Goal: Task Accomplishment & Management: Manage account settings

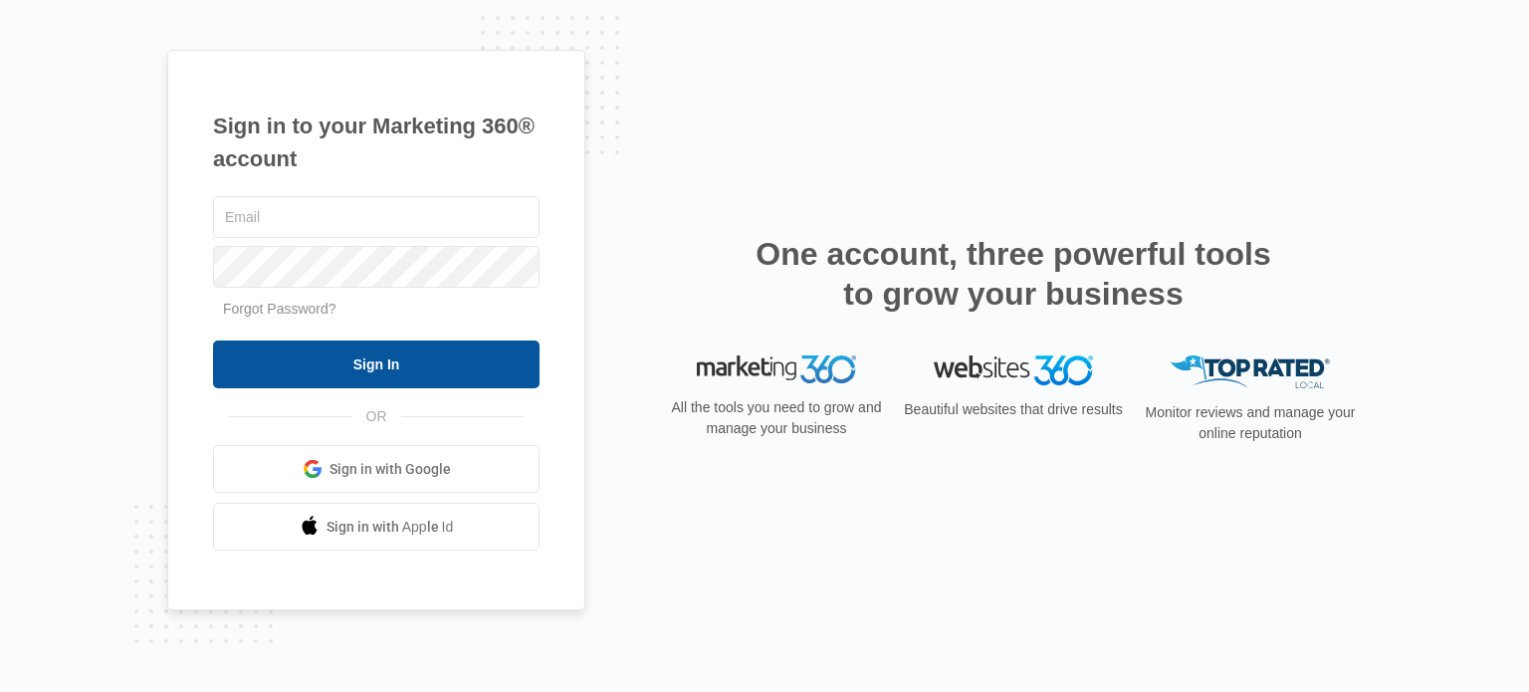
type input "[EMAIL_ADDRESS][DOMAIN_NAME]"
click at [371, 365] on input "Sign In" at bounding box center [376, 364] width 326 height 48
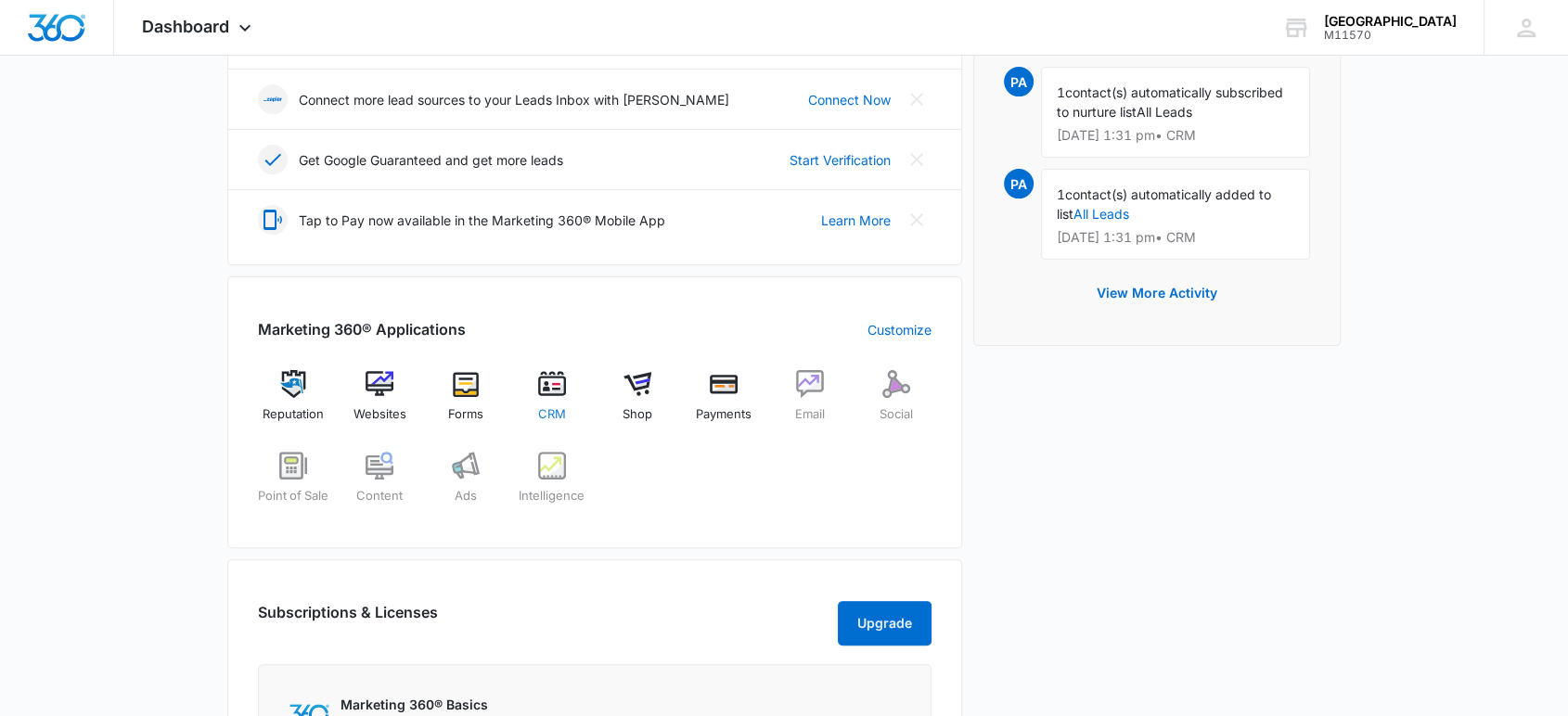
scroll to position [515, 0]
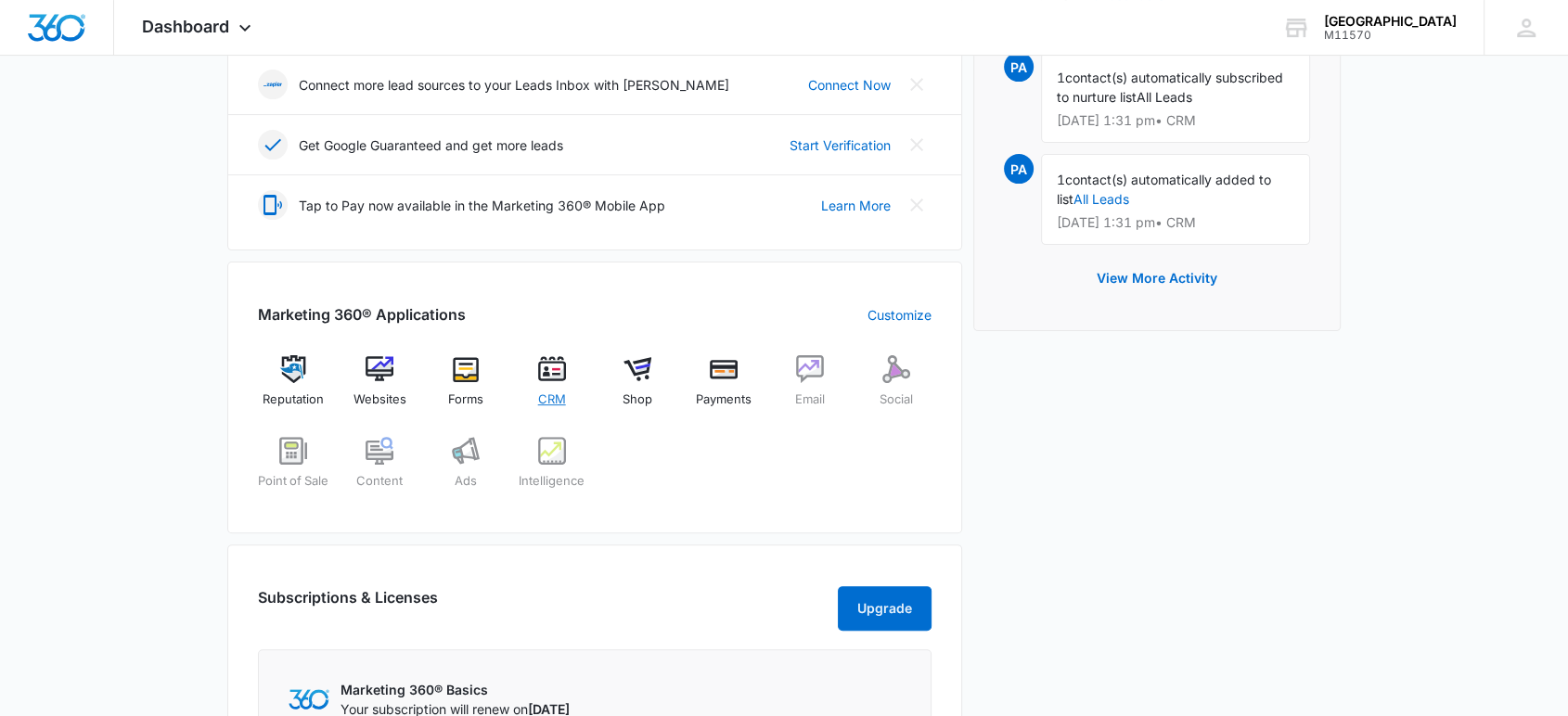
click at [557, 401] on span "CRM" at bounding box center [552, 400] width 28 height 19
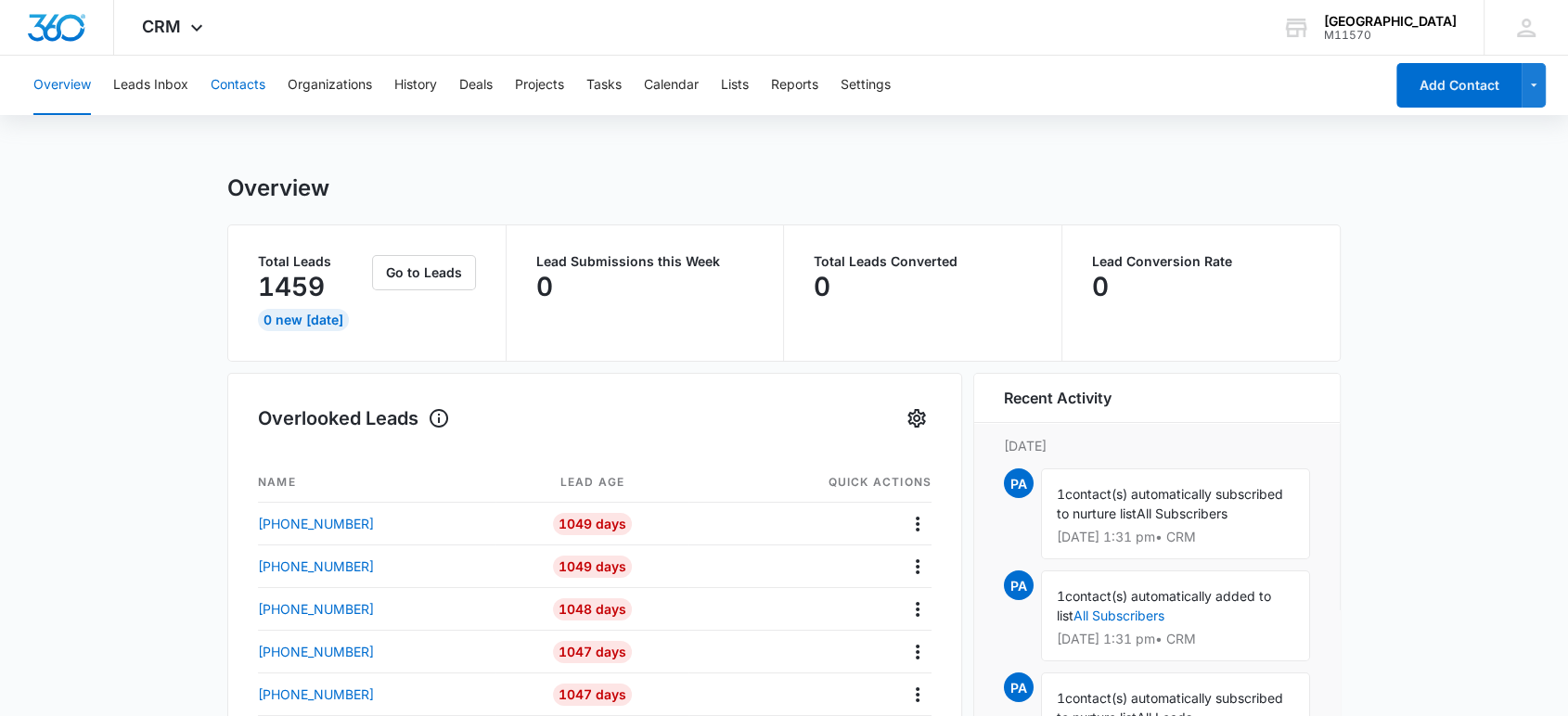
click at [230, 76] on button "Contacts" at bounding box center [238, 86] width 55 height 60
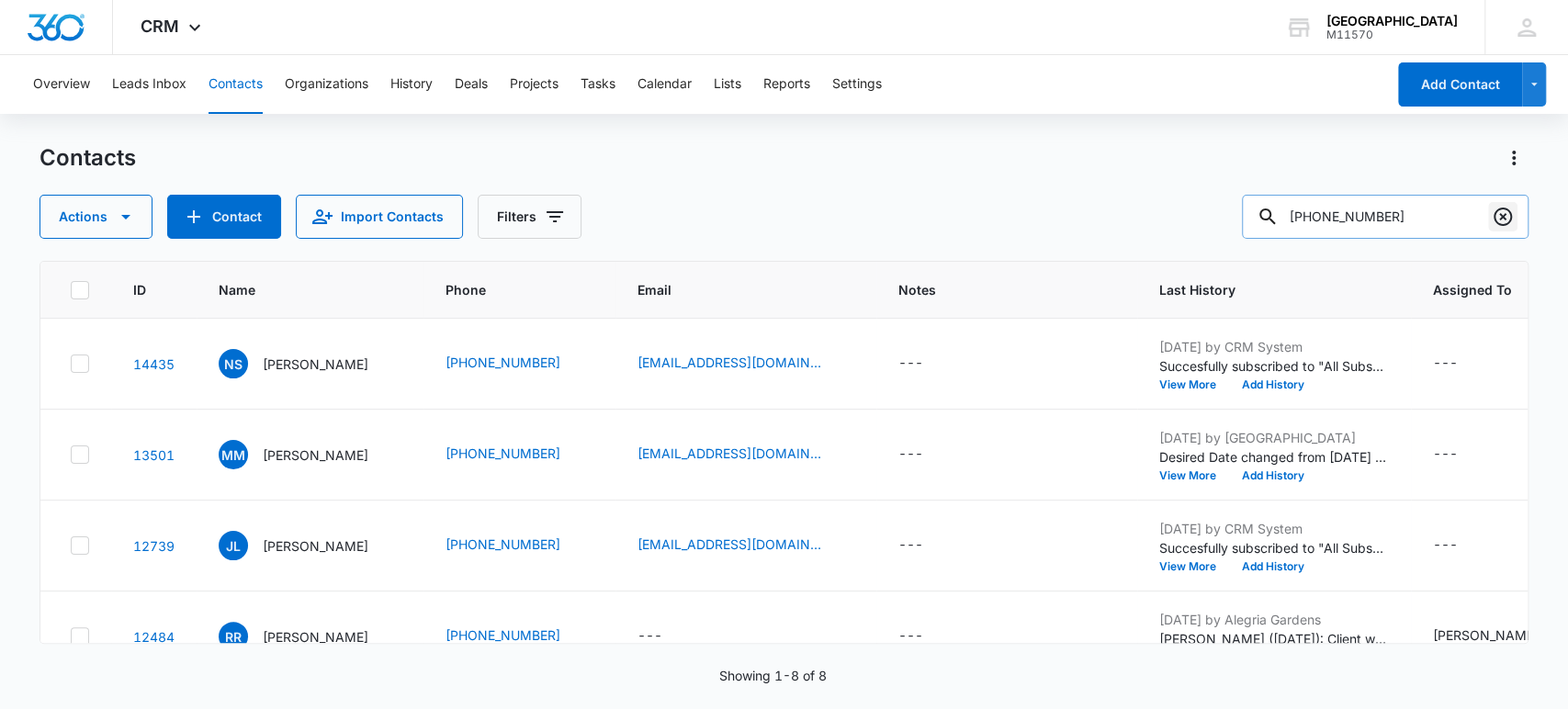
click at [1495, 216] on icon "Clear" at bounding box center [1502, 217] width 22 height 22
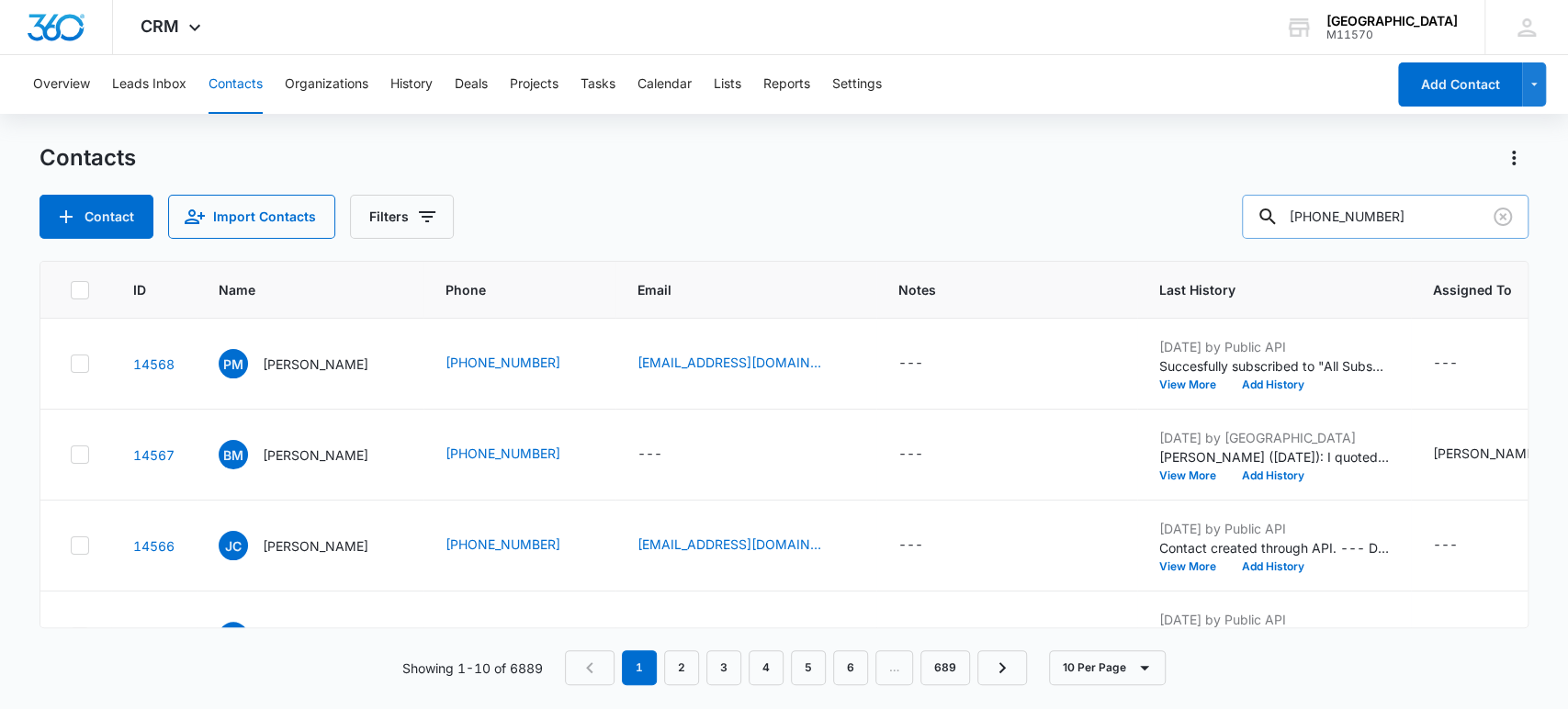
type input "[PHONE_NUMBER]"
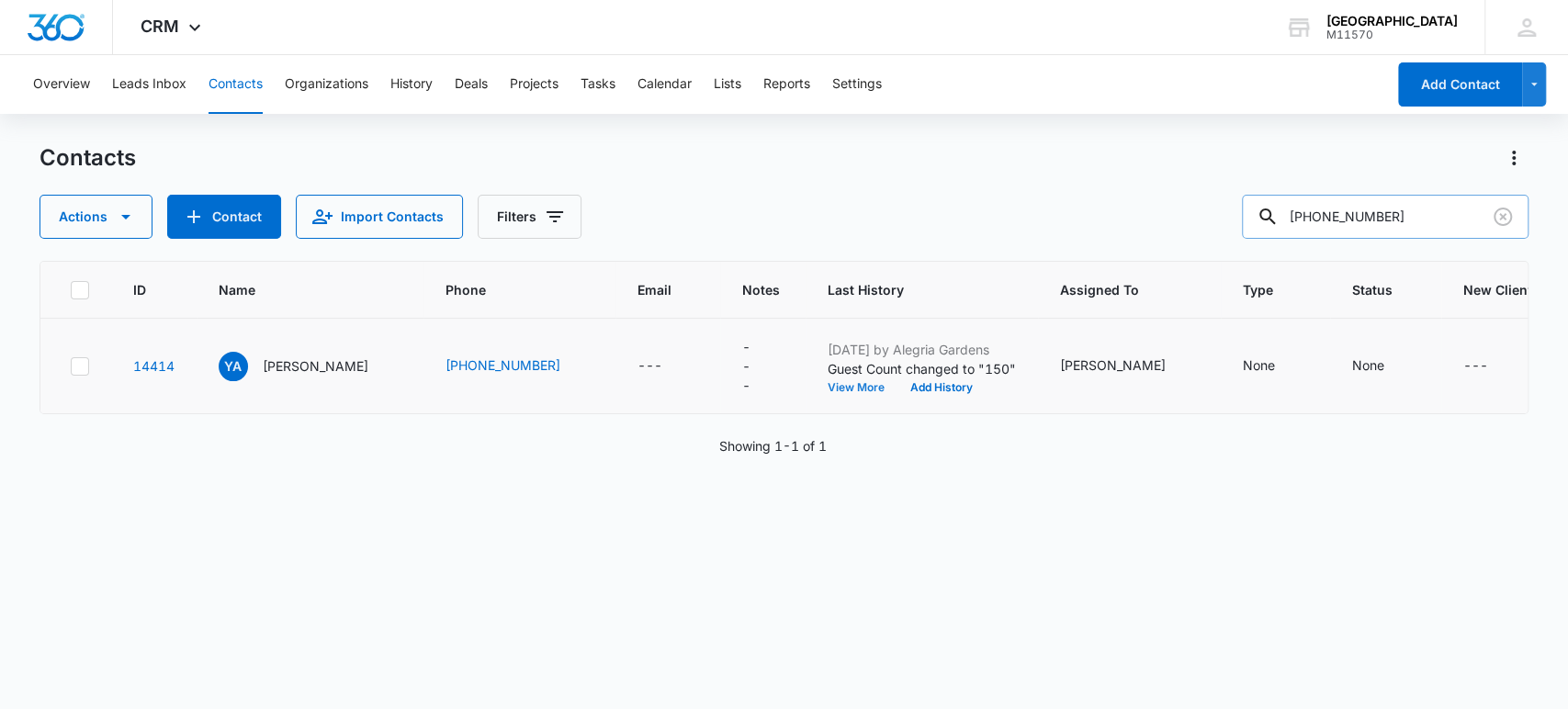
click at [846, 386] on button "View More" at bounding box center [863, 388] width 70 height 11
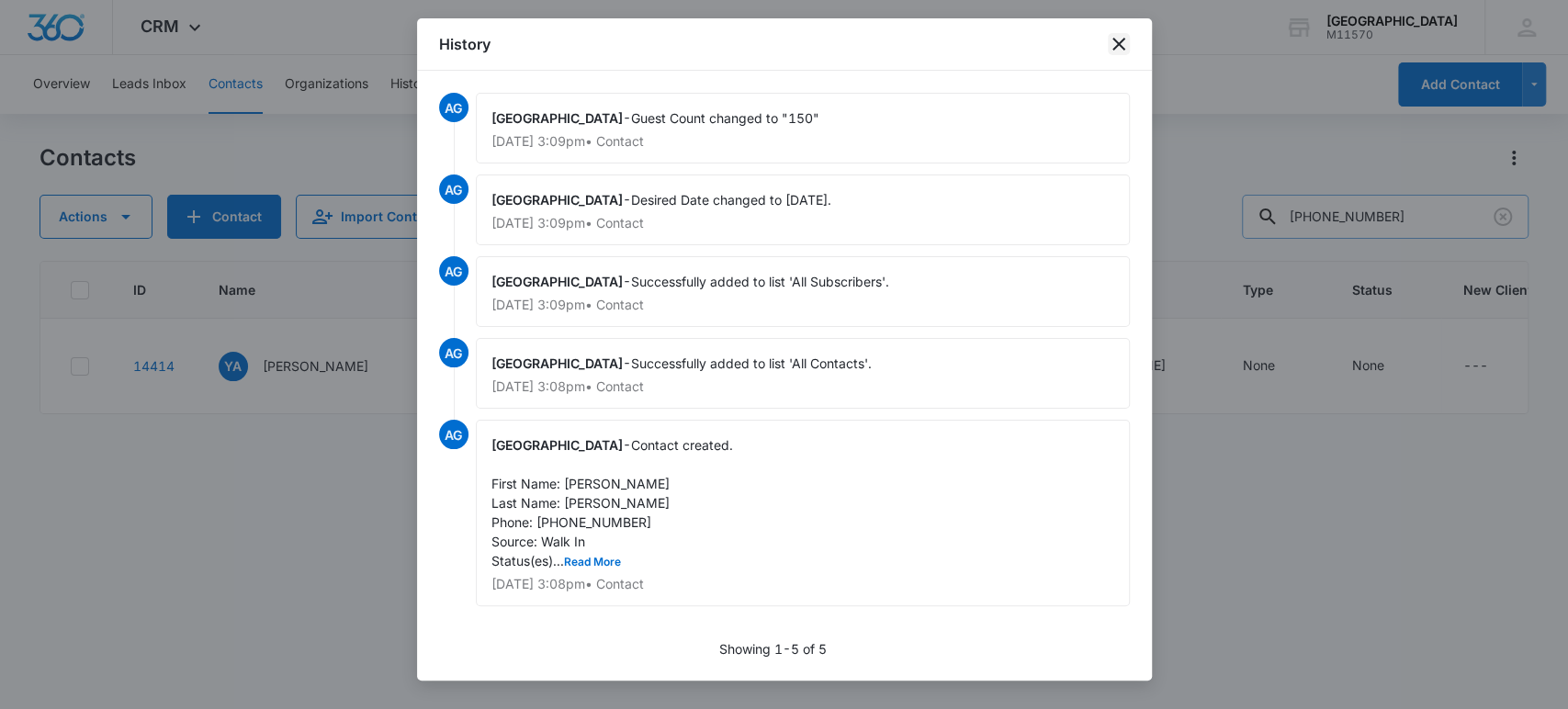
click at [1125, 40] on icon "close" at bounding box center [1119, 44] width 22 height 22
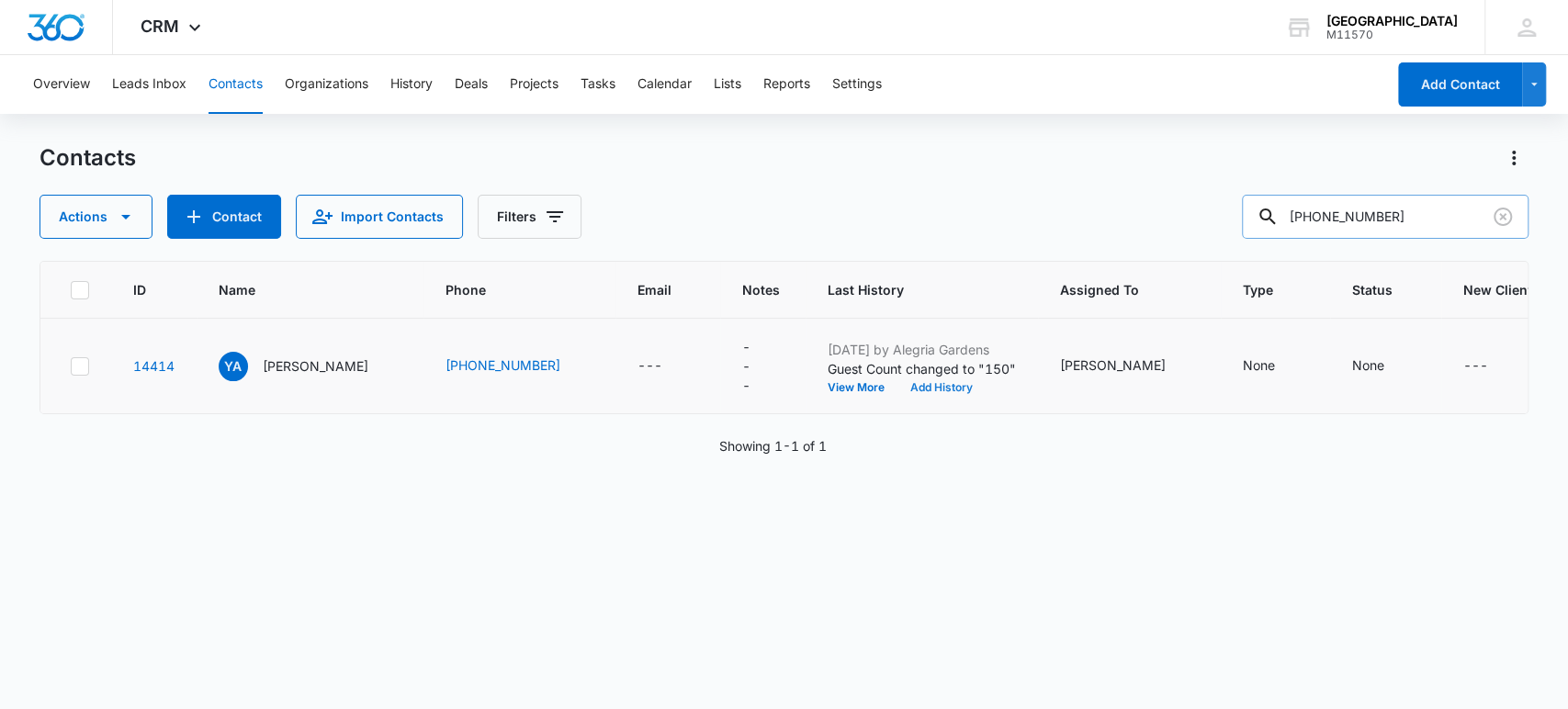
click at [918, 389] on button "Add History" at bounding box center [941, 388] width 89 height 11
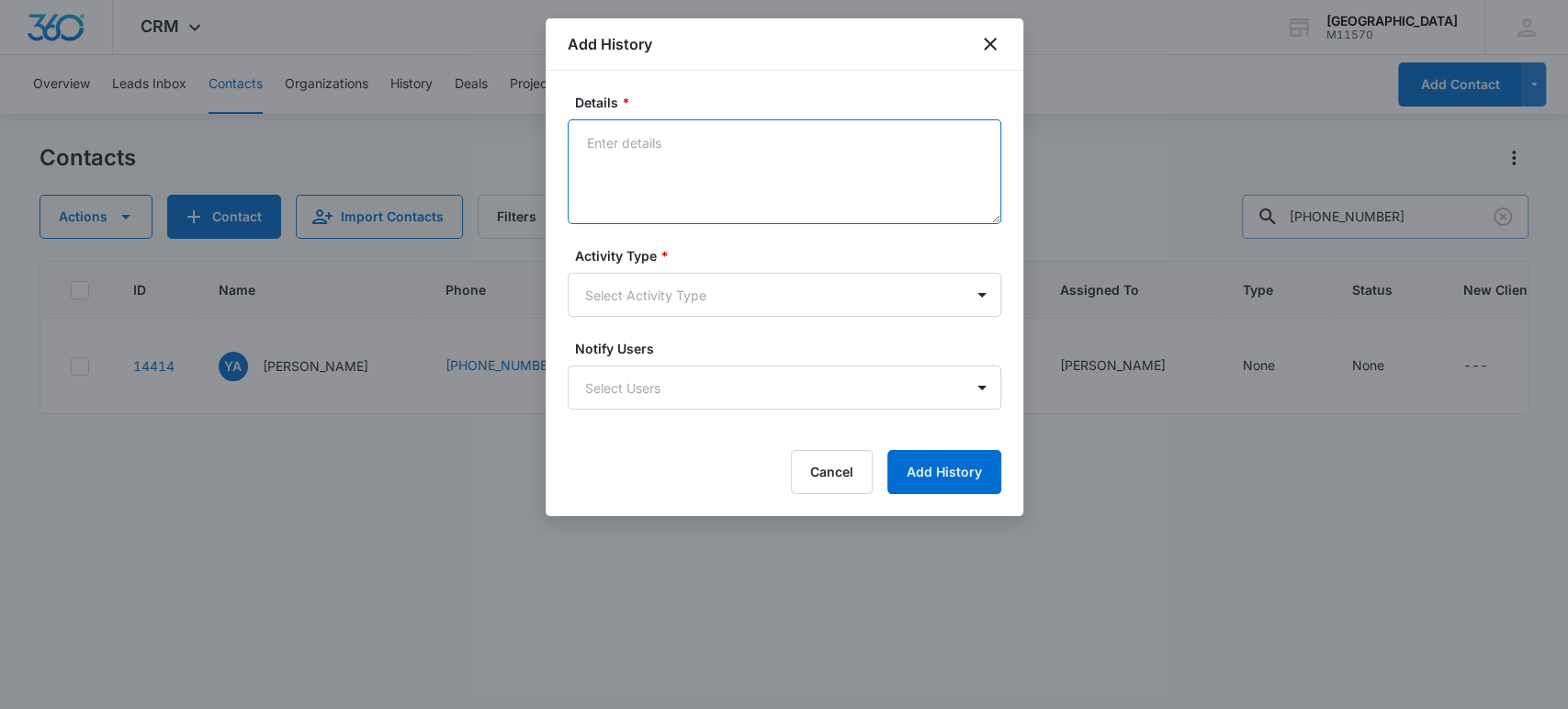
click at [597, 152] on textarea "Details *" at bounding box center [784, 171] width 434 height 104
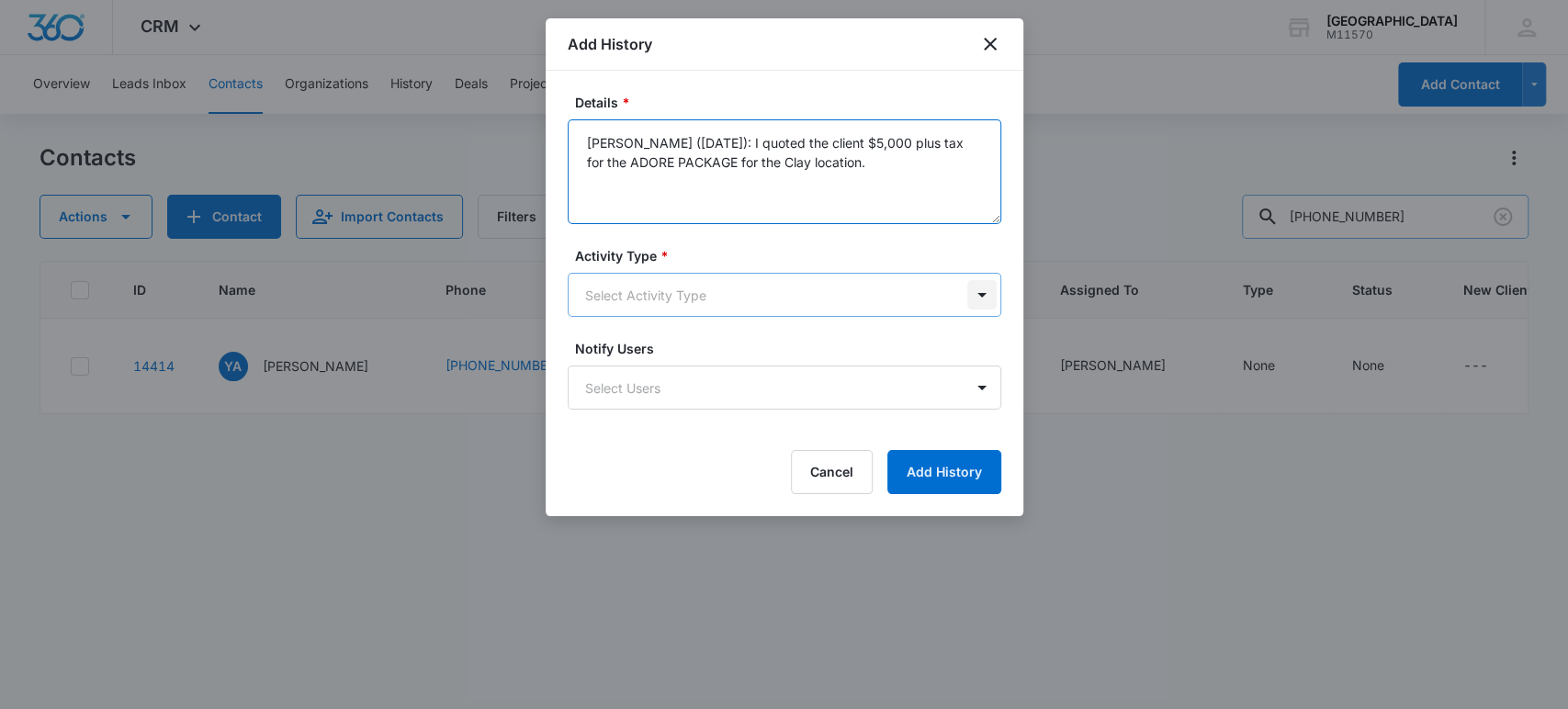
type textarea "[PERSON_NAME] ([DATE]): I quoted the client $5,000 plus tax for the ADORE PACKA…"
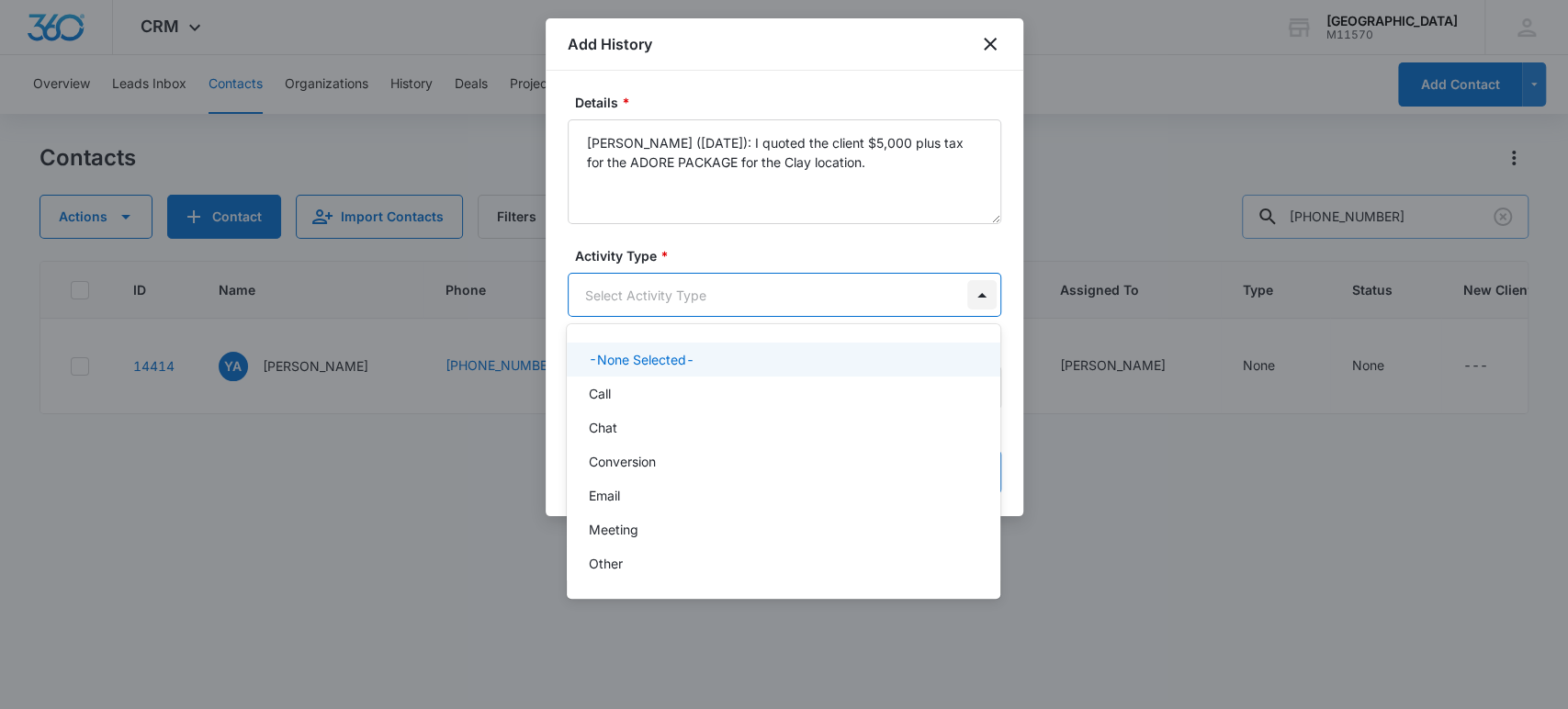
click at [989, 288] on body "CRM Apps Reputation Websites Forms CRM Email Social Shop Payments POS Content A…" at bounding box center [784, 354] width 1568 height 709
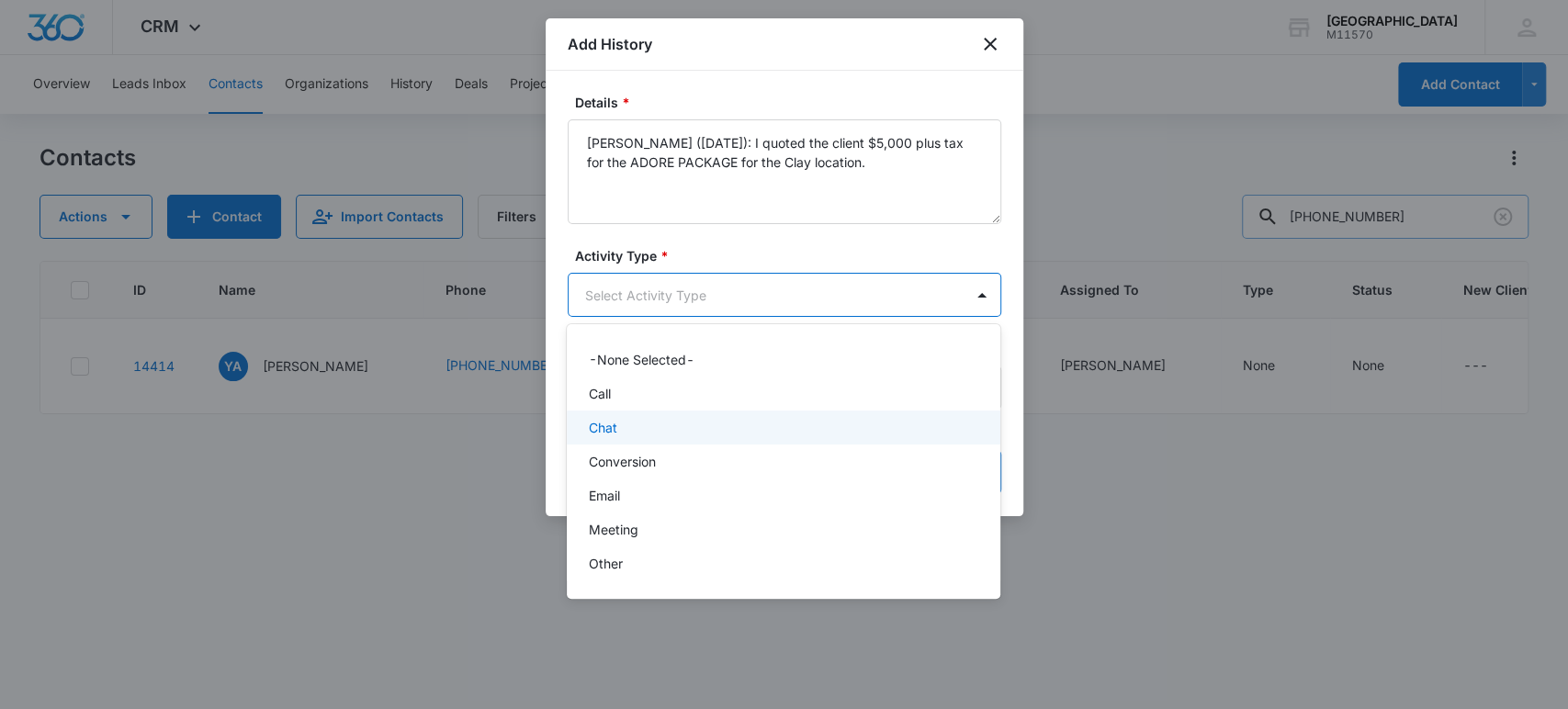
click at [632, 427] on div "Chat" at bounding box center [782, 427] width 386 height 19
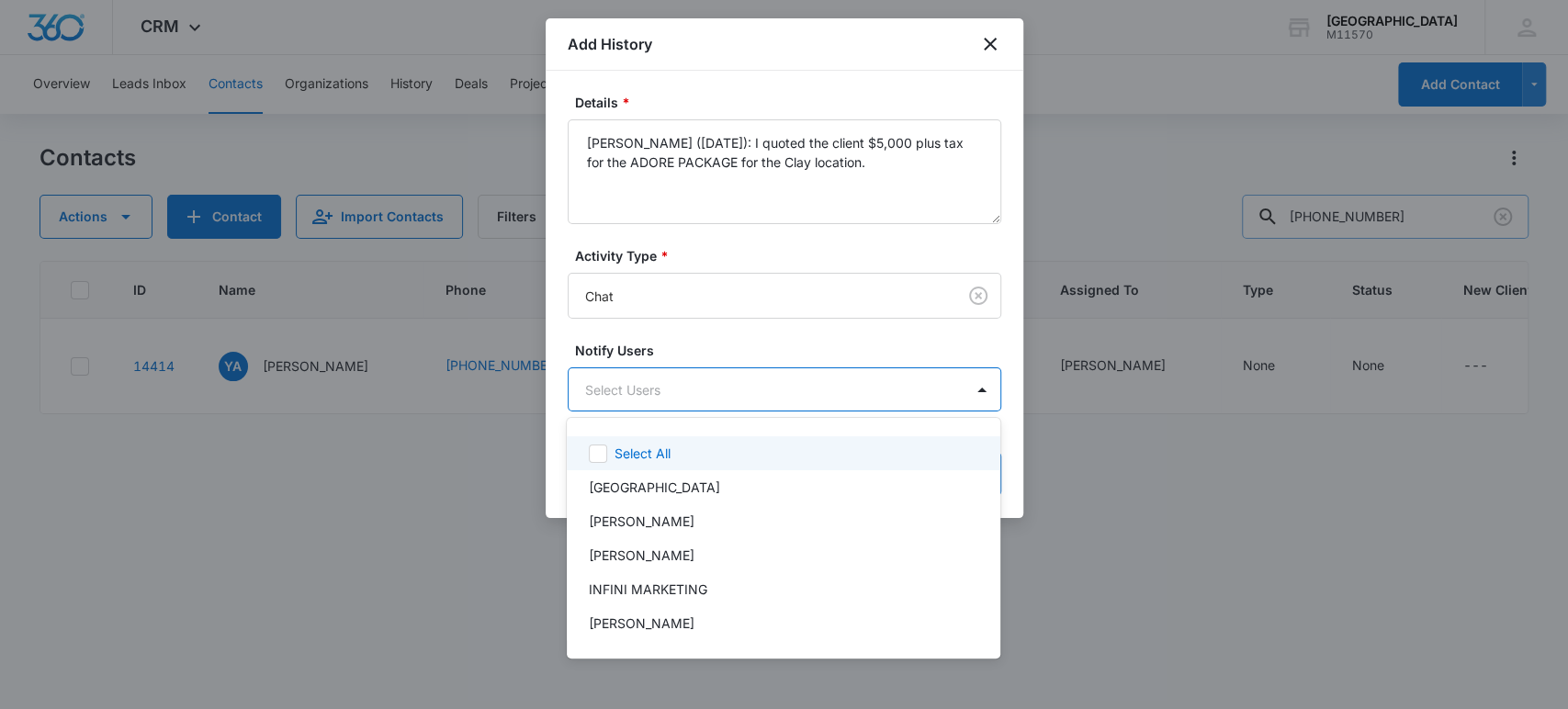
click at [960, 389] on body "CRM Apps Reputation Websites Forms CRM Email Social Shop Payments POS Content A…" at bounding box center [784, 354] width 1568 height 709
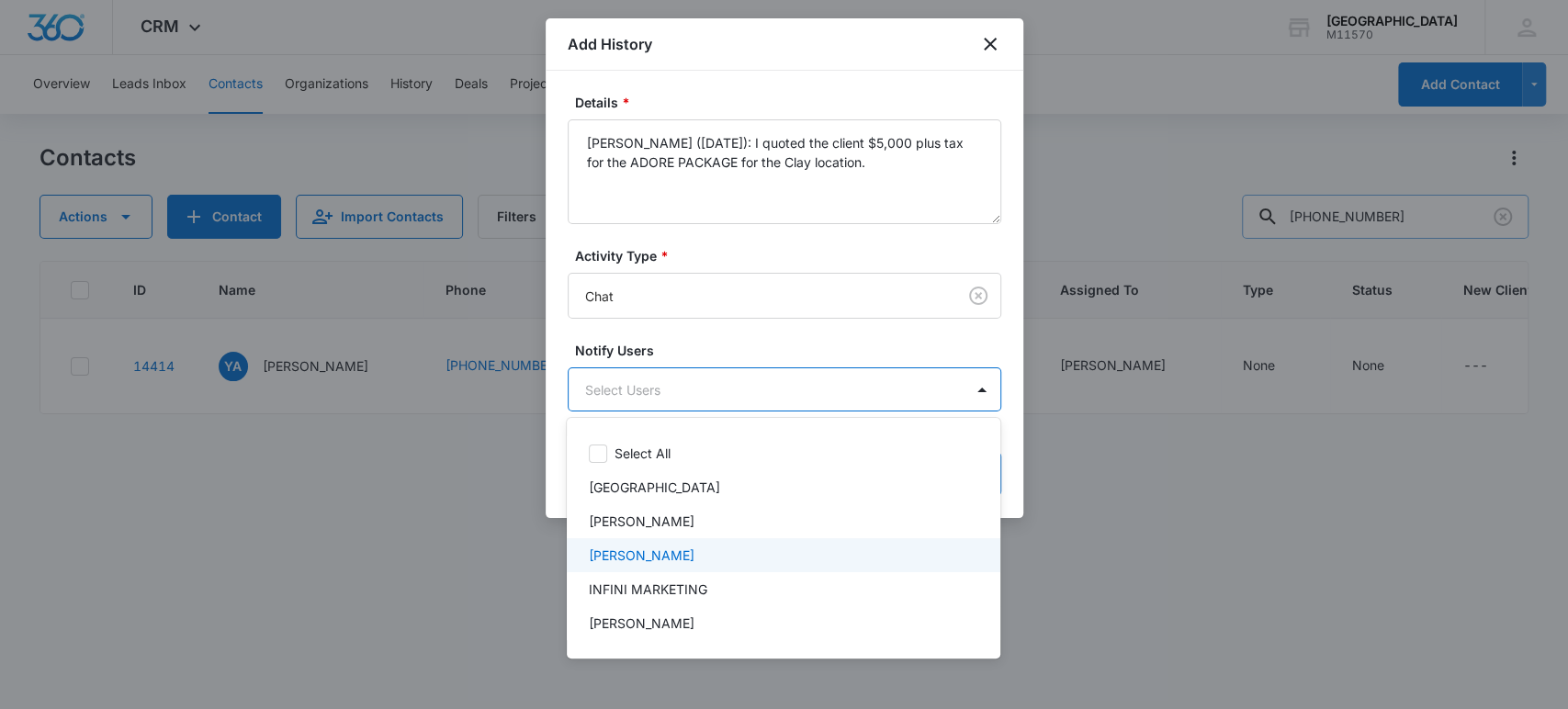
click at [653, 548] on p "[PERSON_NAME]" at bounding box center [641, 555] width 105 height 19
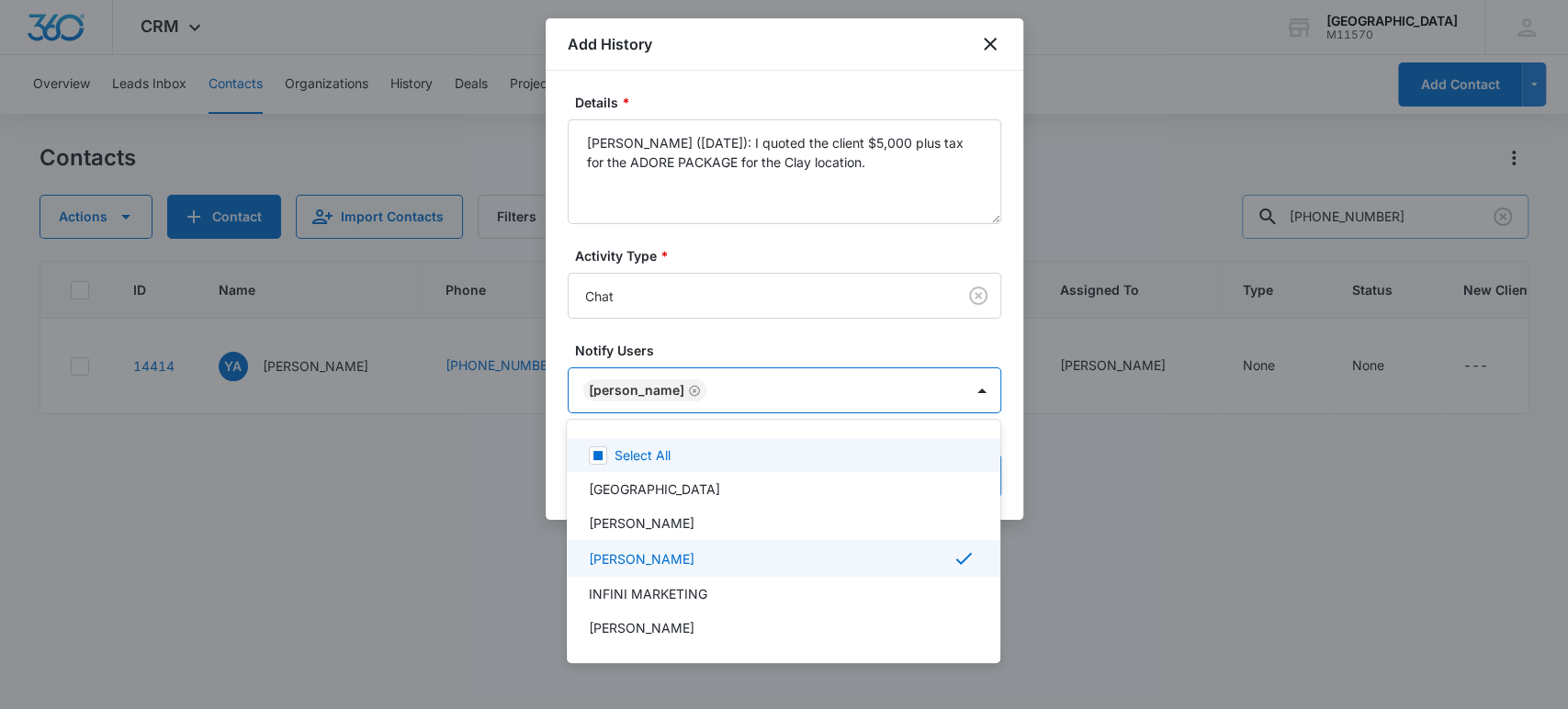
click at [604, 390] on div at bounding box center [784, 354] width 1568 height 709
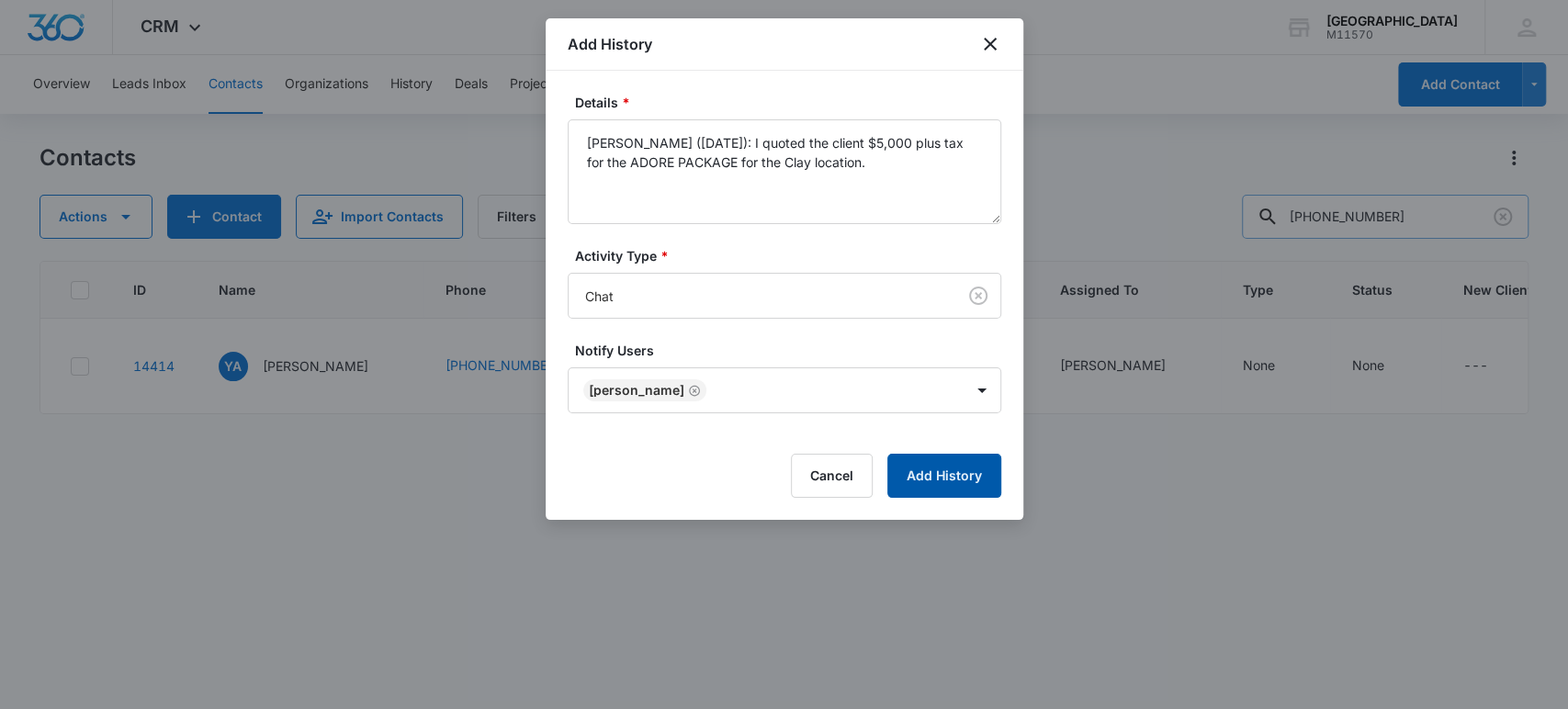
click at [949, 475] on button "Add History" at bounding box center [943, 476] width 114 height 44
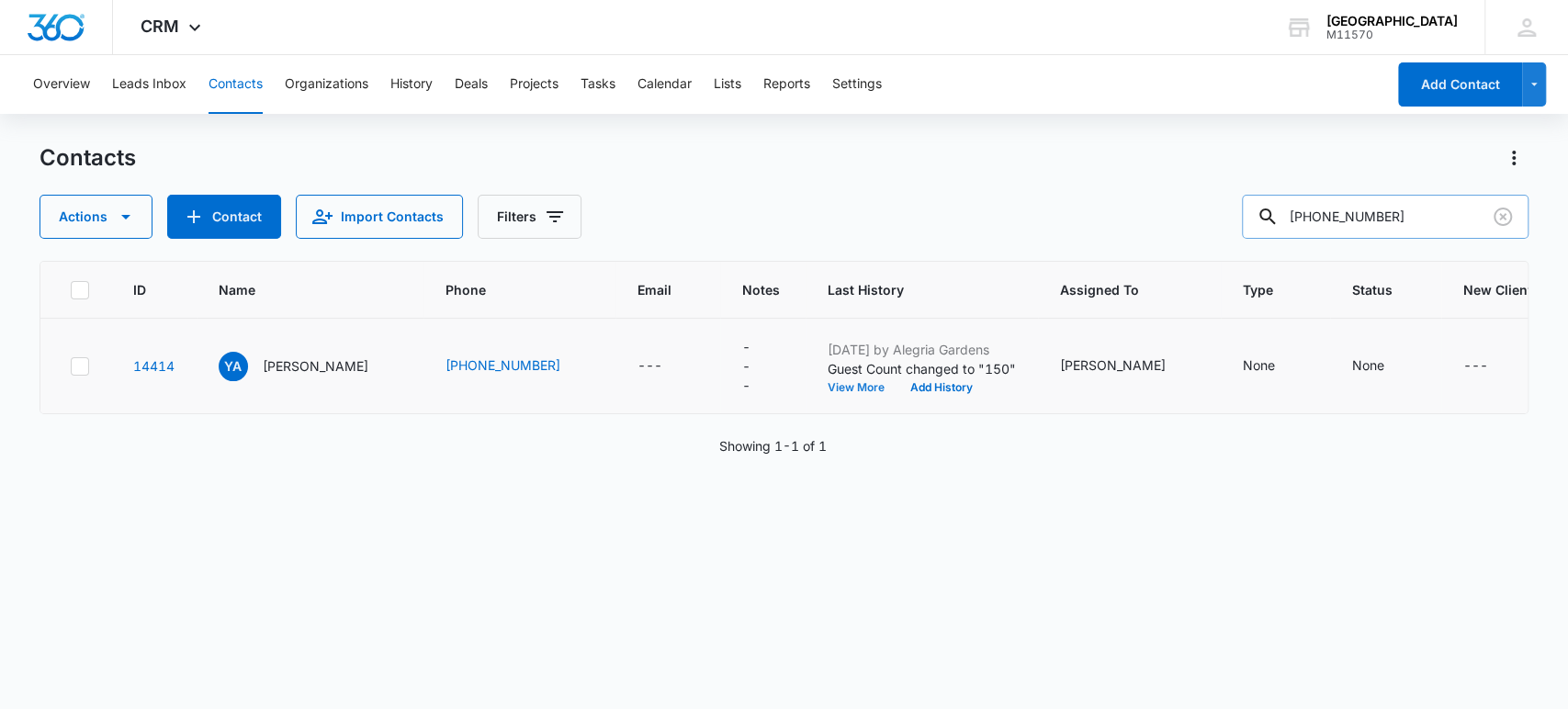
click at [851, 383] on button "View More" at bounding box center [863, 388] width 70 height 11
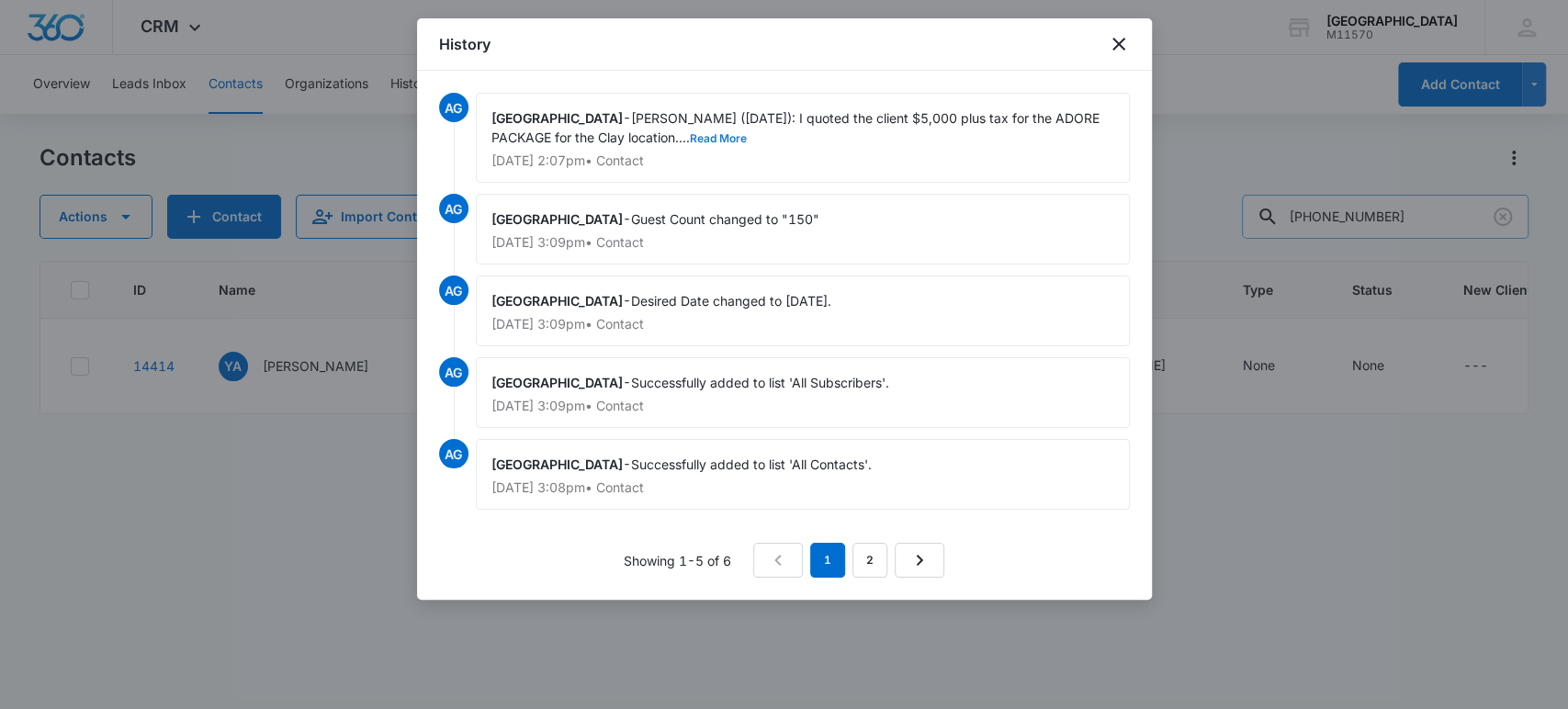
click at [689, 143] on button "Read More" at bounding box center [718, 138] width 57 height 11
click at [678, 137] on button "Show Less" at bounding box center [711, 138] width 66 height 11
click at [689, 133] on button "Read More" at bounding box center [718, 138] width 57 height 11
click at [678, 133] on button "Show Less" at bounding box center [711, 138] width 66 height 11
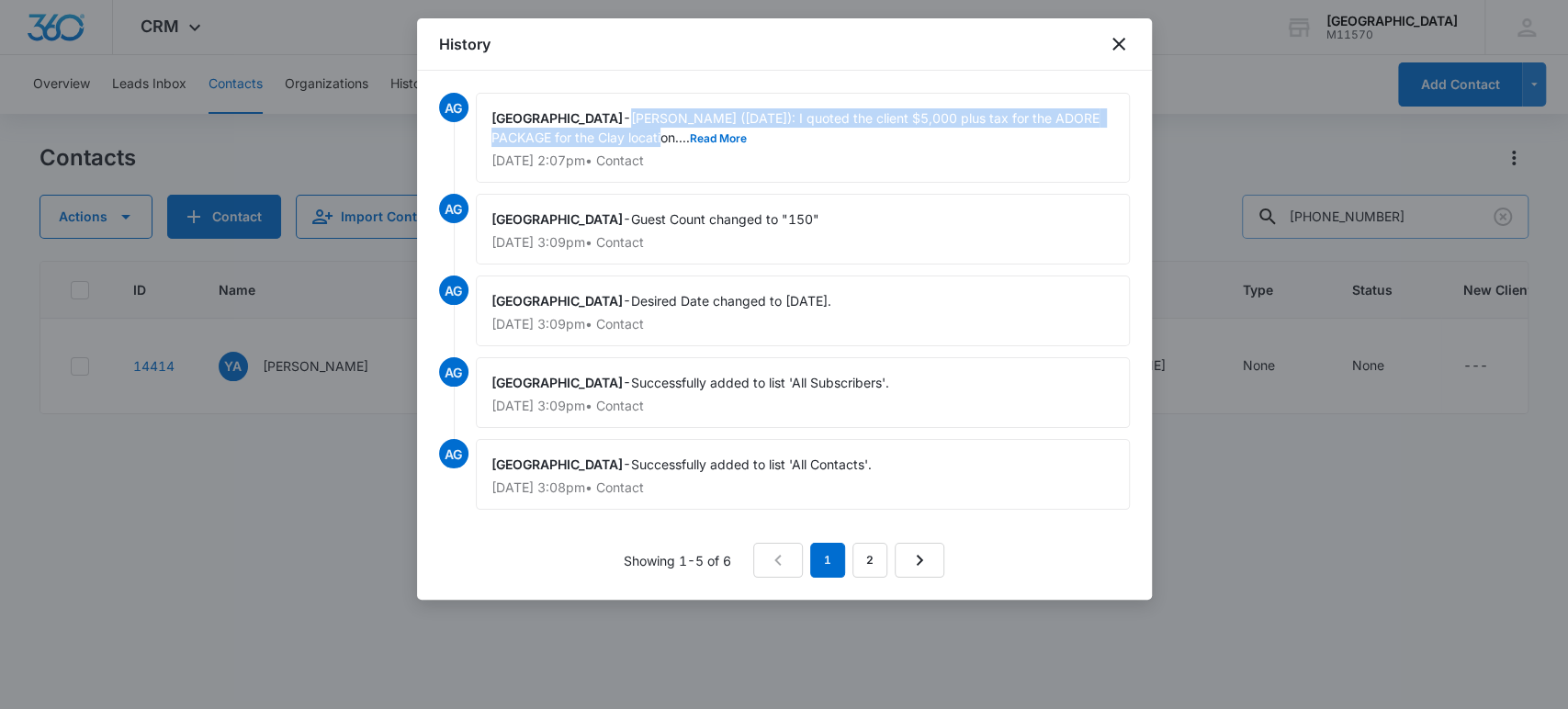
drag, startPoint x: 607, startPoint y: 111, endPoint x: 620, endPoint y: 131, distance: 23.9
click at [620, 131] on span "[PERSON_NAME] ([DATE]): I quoted the client $5,000 plus tax for the ADORE PACKA…" at bounding box center [796, 127] width 612 height 35
copy span "[PERSON_NAME] ([DATE]): I quoted the client $5,000 plus tax for the ADORE PACKA…"
click at [1117, 54] on icon "close" at bounding box center [1119, 44] width 22 height 22
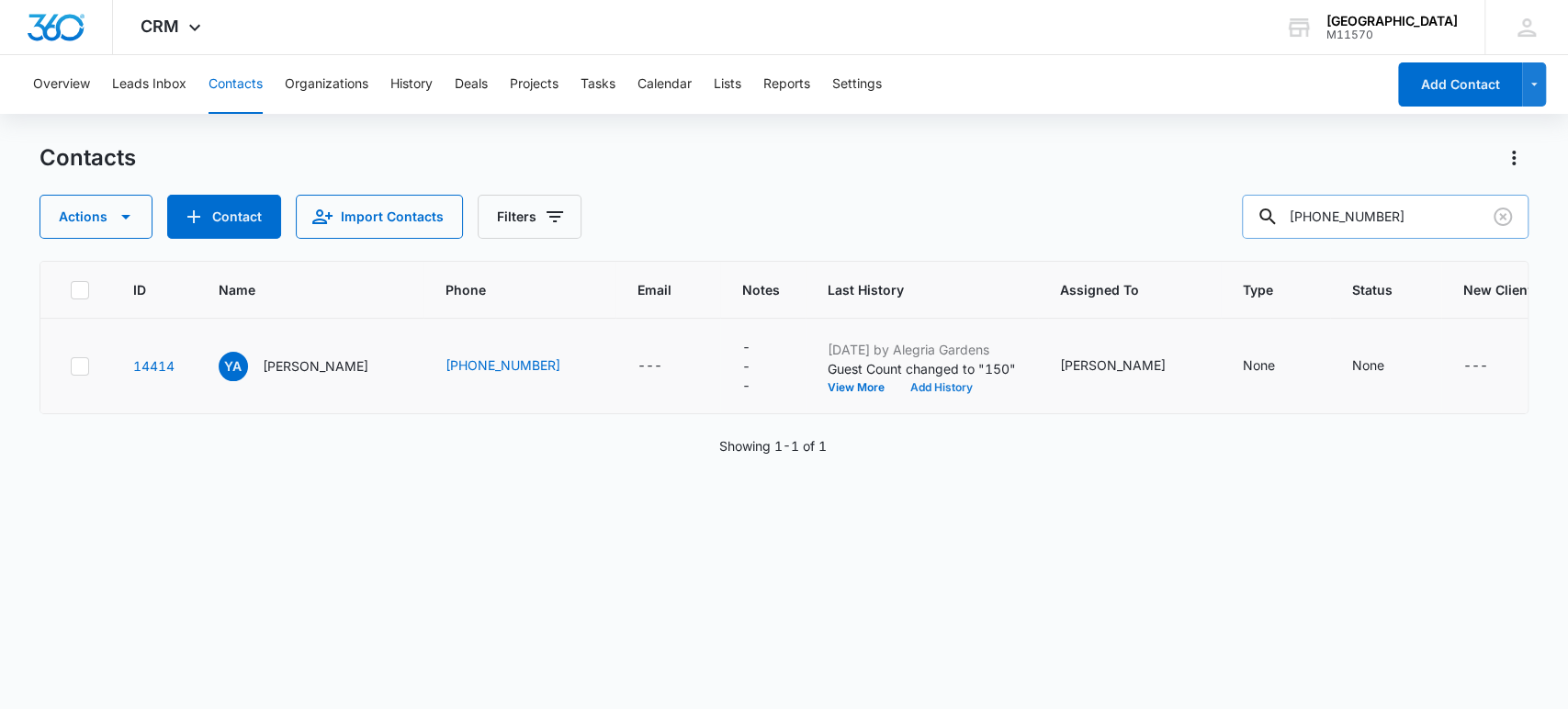
click at [918, 388] on button "Add History" at bounding box center [941, 388] width 89 height 11
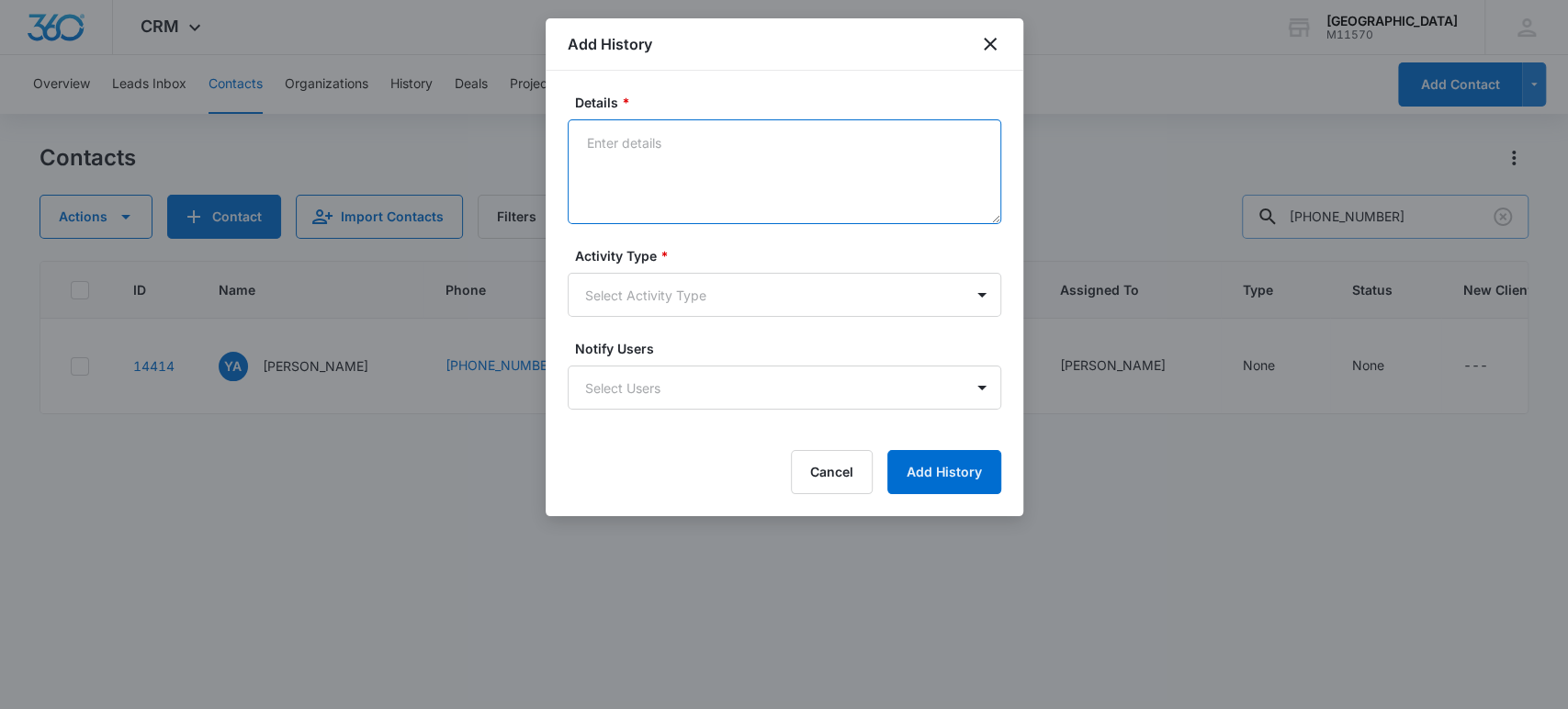
click at [588, 149] on textarea "Details *" at bounding box center [784, 171] width 434 height 104
paste textarea "[PERSON_NAME] ([DATE]): I quoted the client $5,000 plus tax for the ADORE PACKA…"
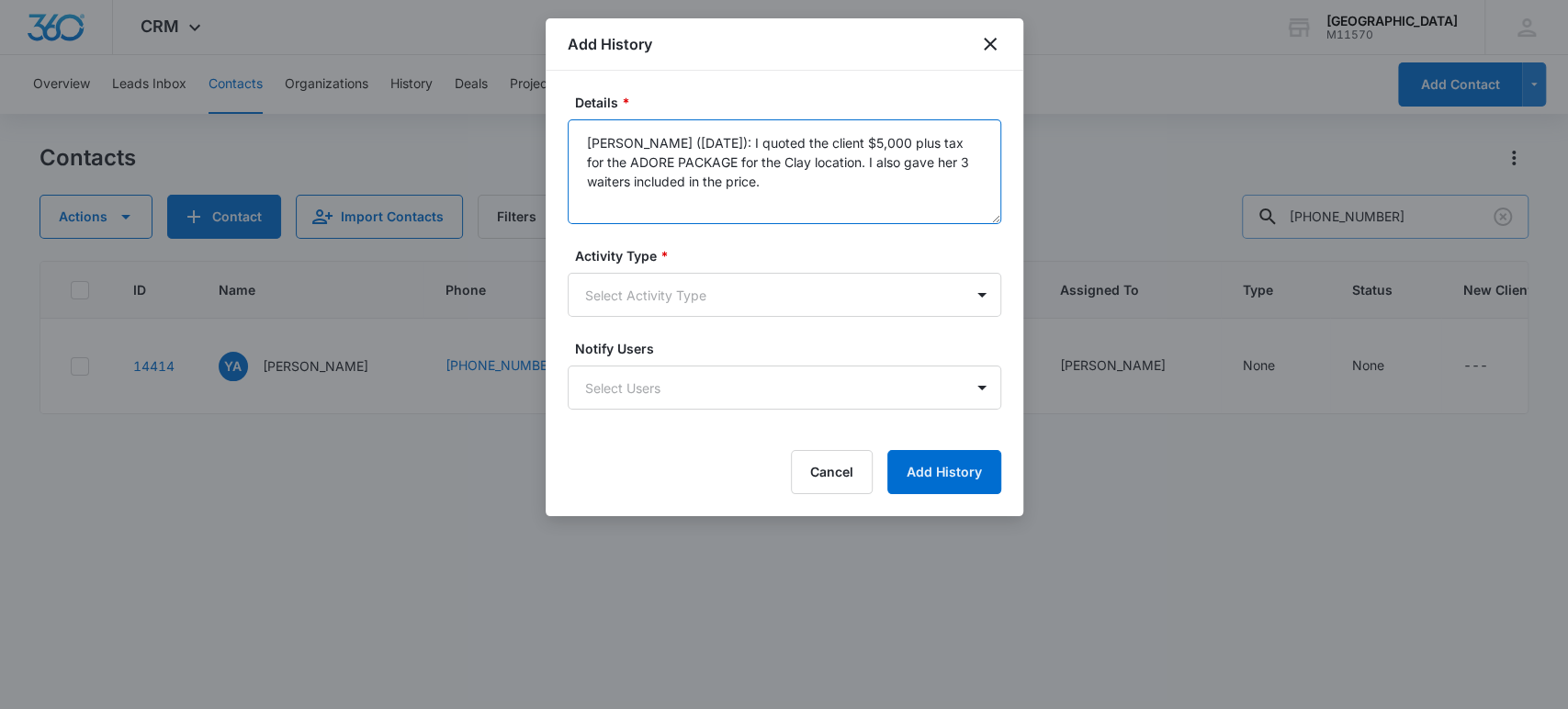
click at [818, 143] on textarea "[PERSON_NAME] ([DATE]): I quoted the client $5,000 plus tax for the ADORE PACKA…" at bounding box center [784, 171] width 434 height 104
drag, startPoint x: 762, startPoint y: 138, endPoint x: 772, endPoint y: 144, distance: 11.7
click at [764, 138] on textarea "[PERSON_NAME] ([DATE]): I quoted again $2,500 plus tax for the ADORE PACKAGE fo…" at bounding box center [784, 171] width 434 height 104
click at [794, 186] on textarea "[PERSON_NAME] ([DATE]): I quoted the client again $2,500 plus tax for the ADORE…" at bounding box center [784, 171] width 434 height 104
click at [956, 143] on textarea "[PERSON_NAME] ([DATE]): I quoted the client again $2,500 plus tax for the table…" at bounding box center [784, 171] width 434 height 104
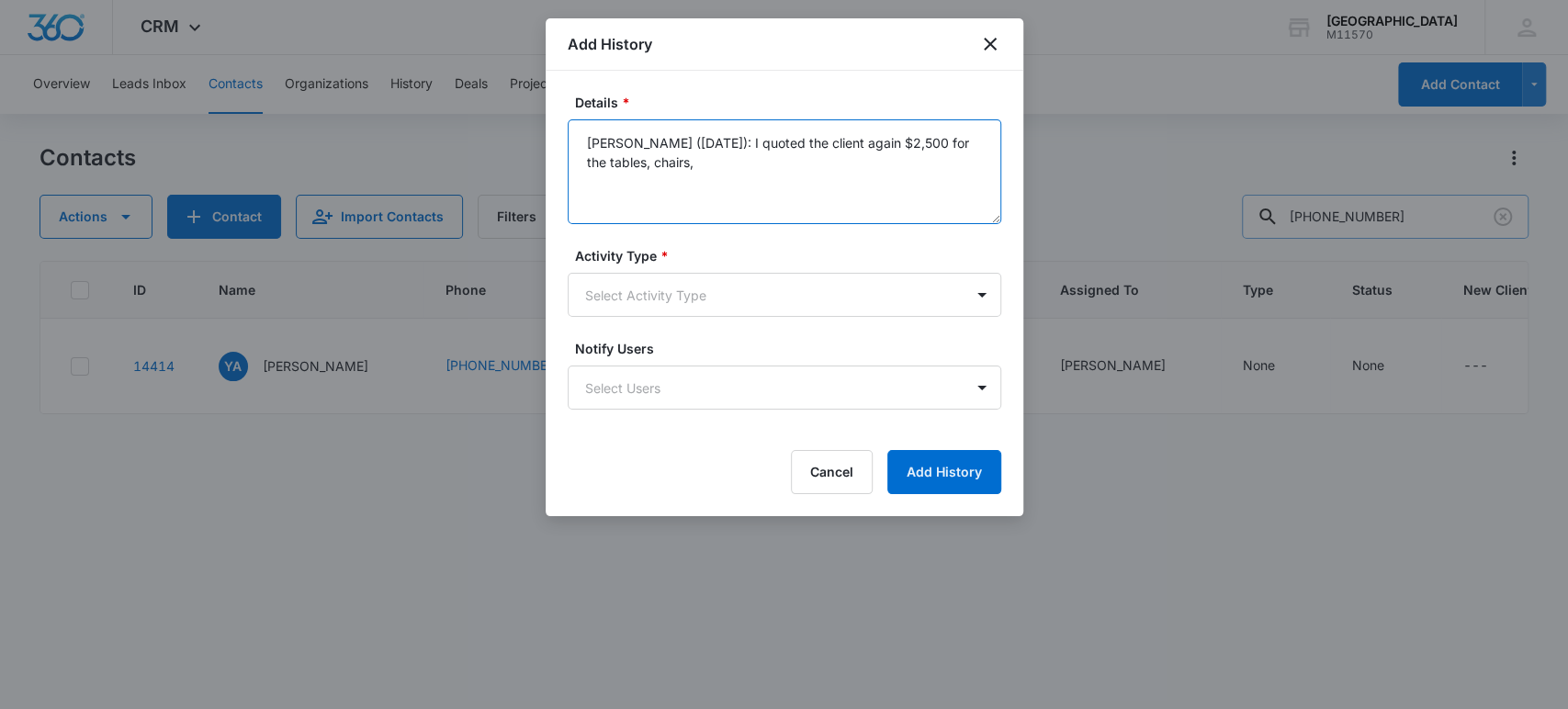
click at [697, 151] on textarea "[PERSON_NAME] ([DATE]): I quoted the client again $2,500 for the tables, chairs," at bounding box center [784, 171] width 434 height 104
click at [683, 164] on textarea "[PERSON_NAME] ([DATE]): I quoted the client again $2,500 for the tables, chairs," at bounding box center [784, 171] width 434 height 104
type textarea "[PERSON_NAME] ([DATE]): I quoted the client again $2,500 for the tables, chairs…"
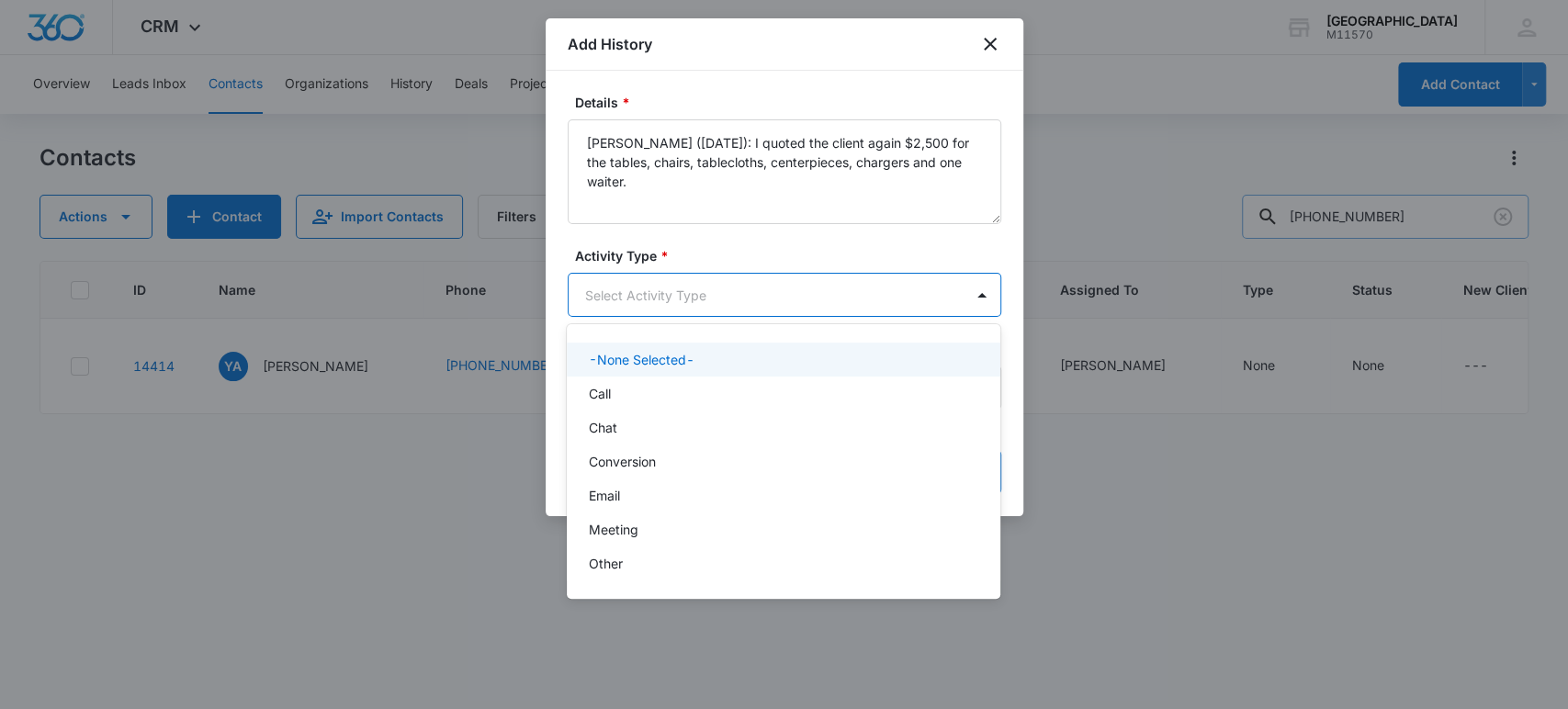
click at [861, 294] on body "CRM Apps Reputation Websites Forms CRM Email Social Shop Payments POS Content A…" at bounding box center [784, 354] width 1568 height 709
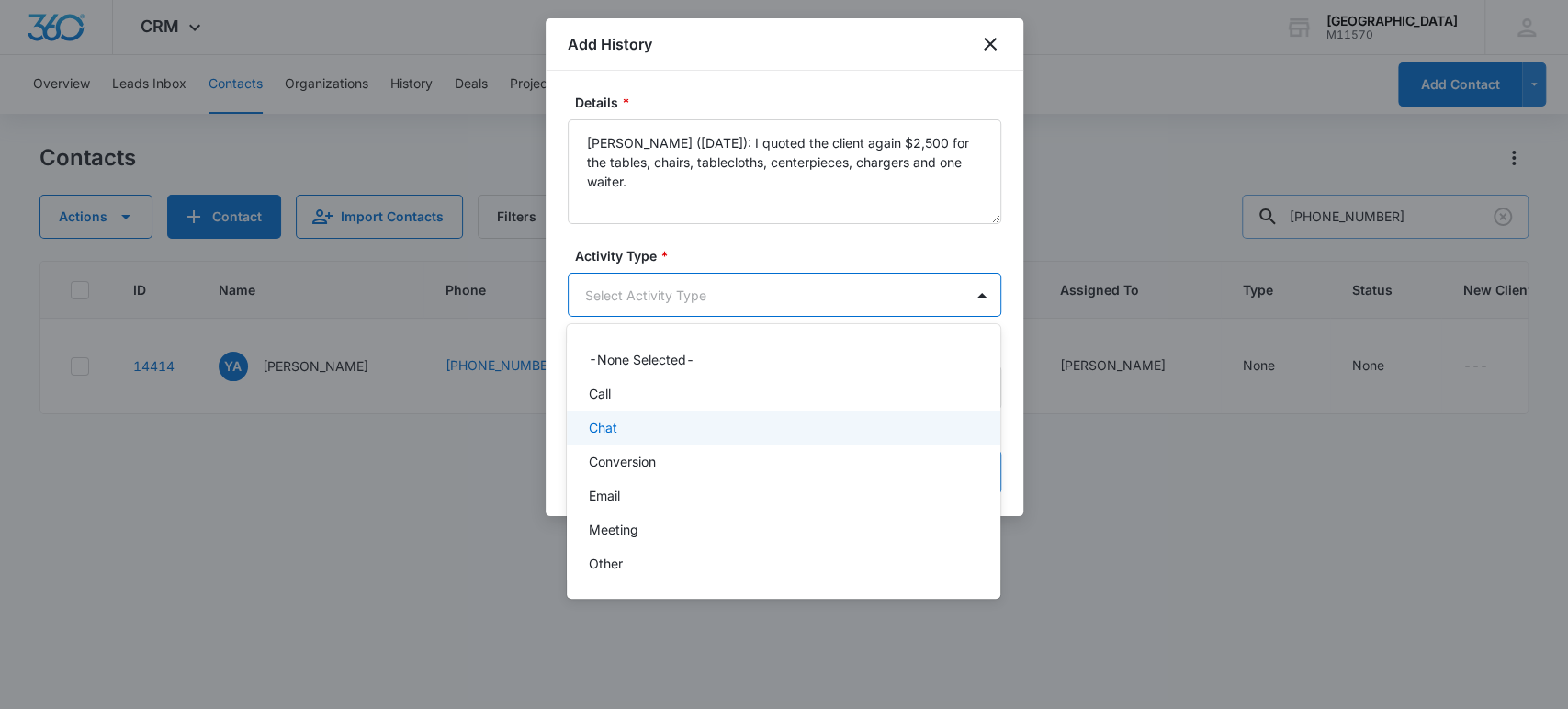
click at [598, 422] on p "Chat" at bounding box center [603, 427] width 29 height 19
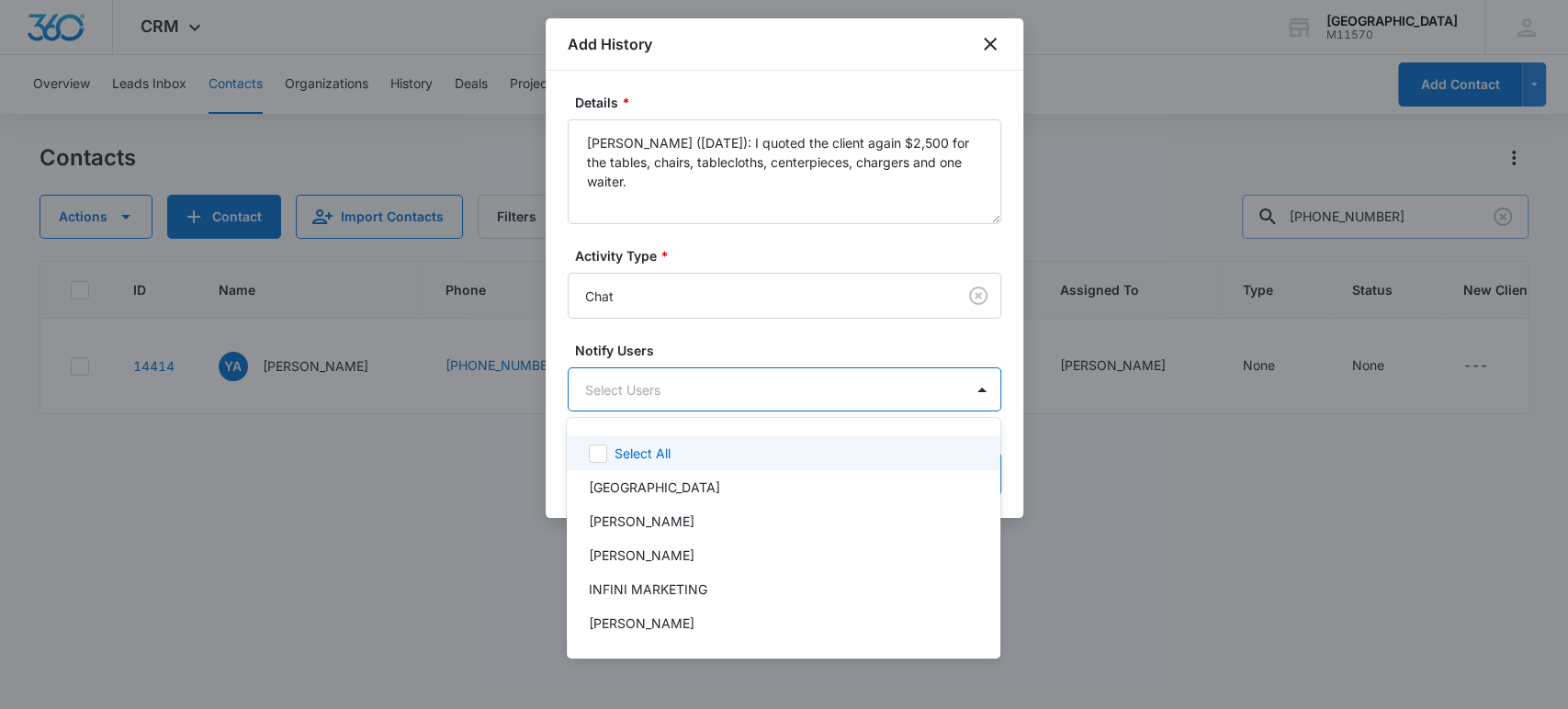
click at [598, 395] on body "CRM Apps Reputation Websites Forms CRM Email Social Shop Payments POS Content A…" at bounding box center [784, 354] width 1568 height 709
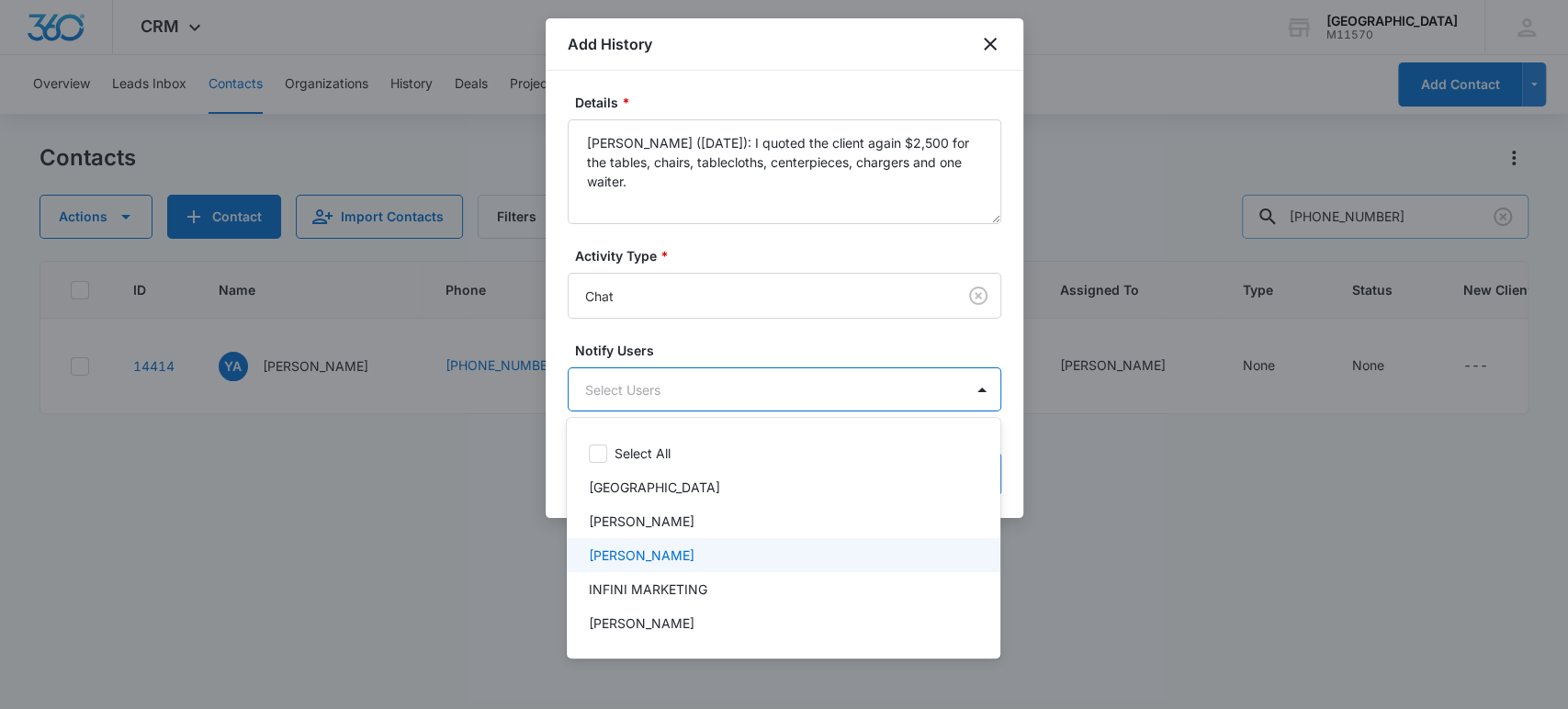
click at [647, 555] on p "[PERSON_NAME]" at bounding box center [641, 555] width 105 height 19
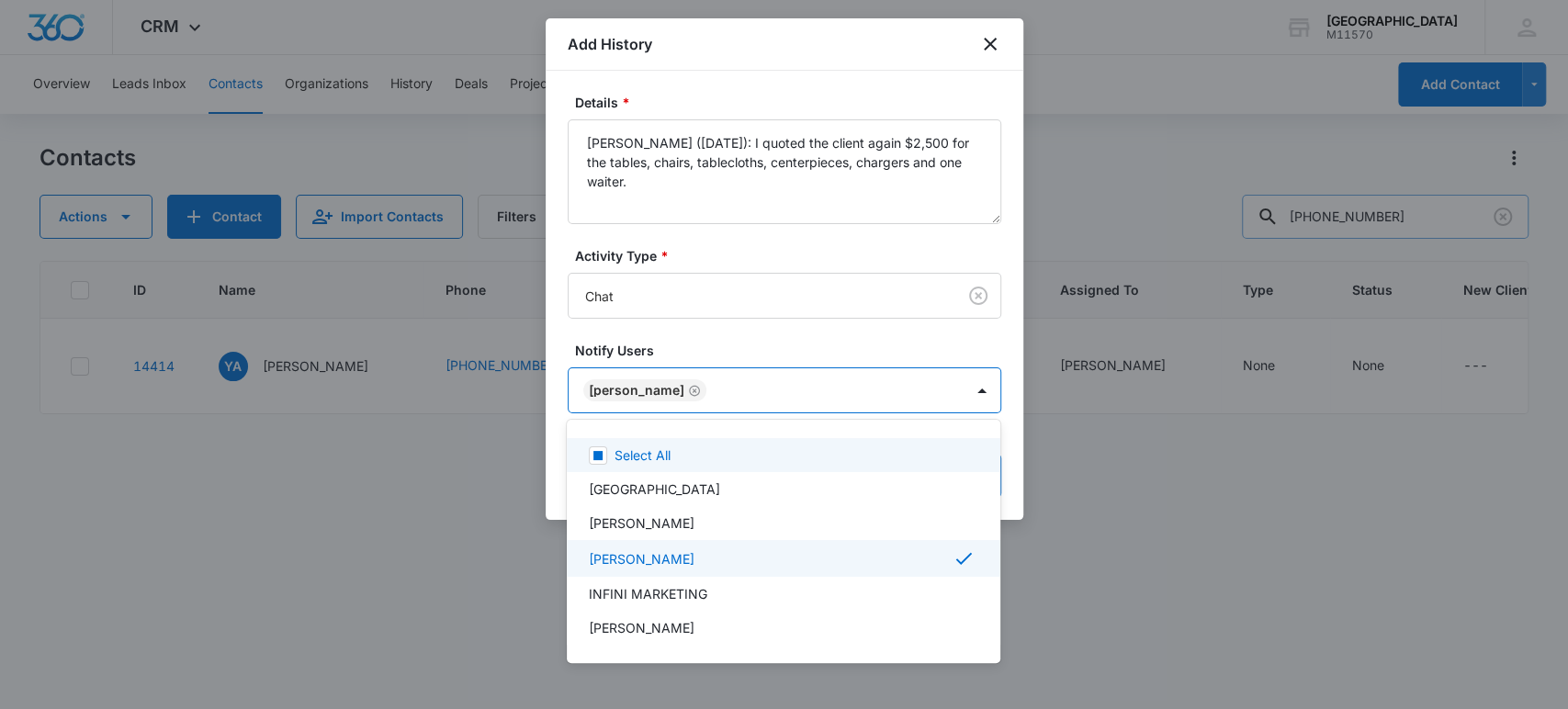
click at [616, 392] on div at bounding box center [784, 354] width 1568 height 709
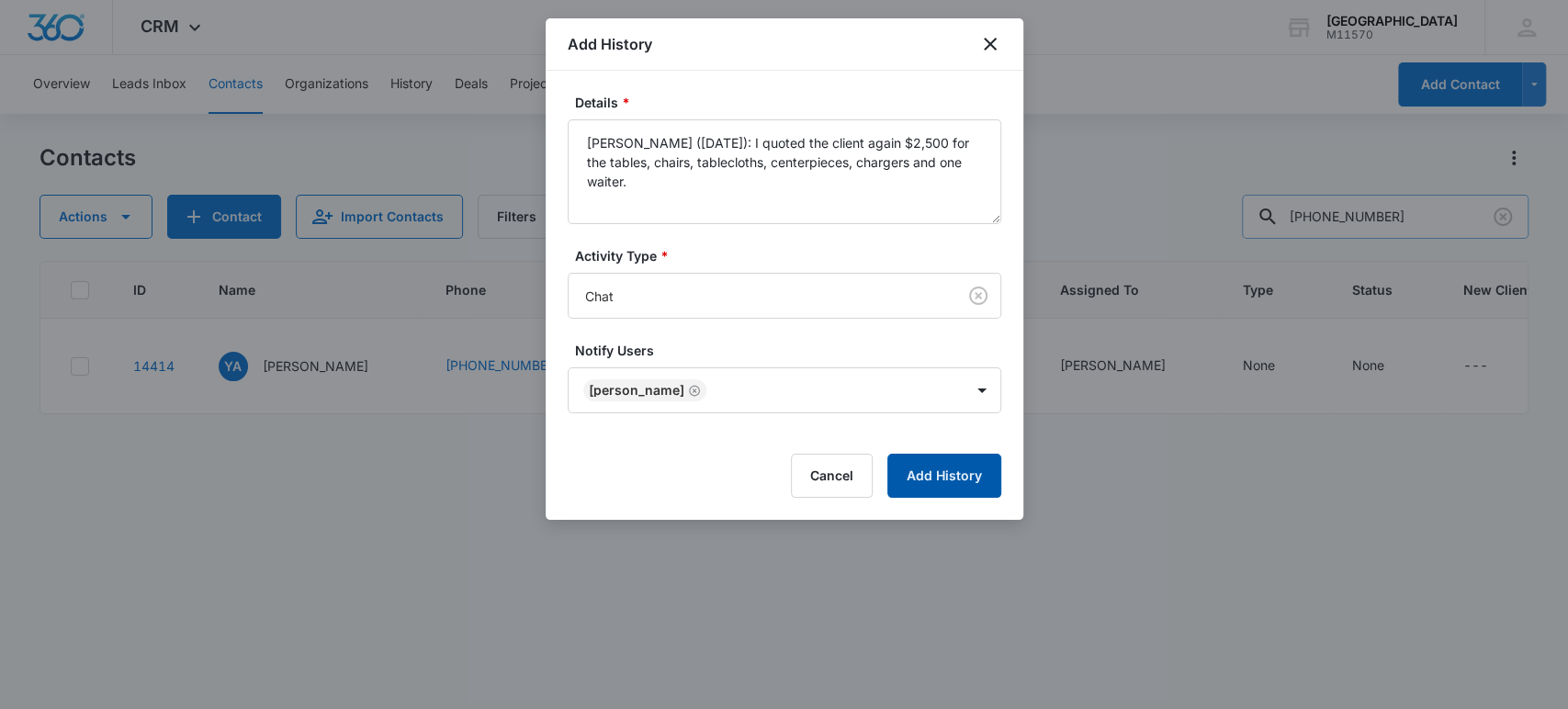
click at [979, 475] on button "Add History" at bounding box center [943, 476] width 114 height 44
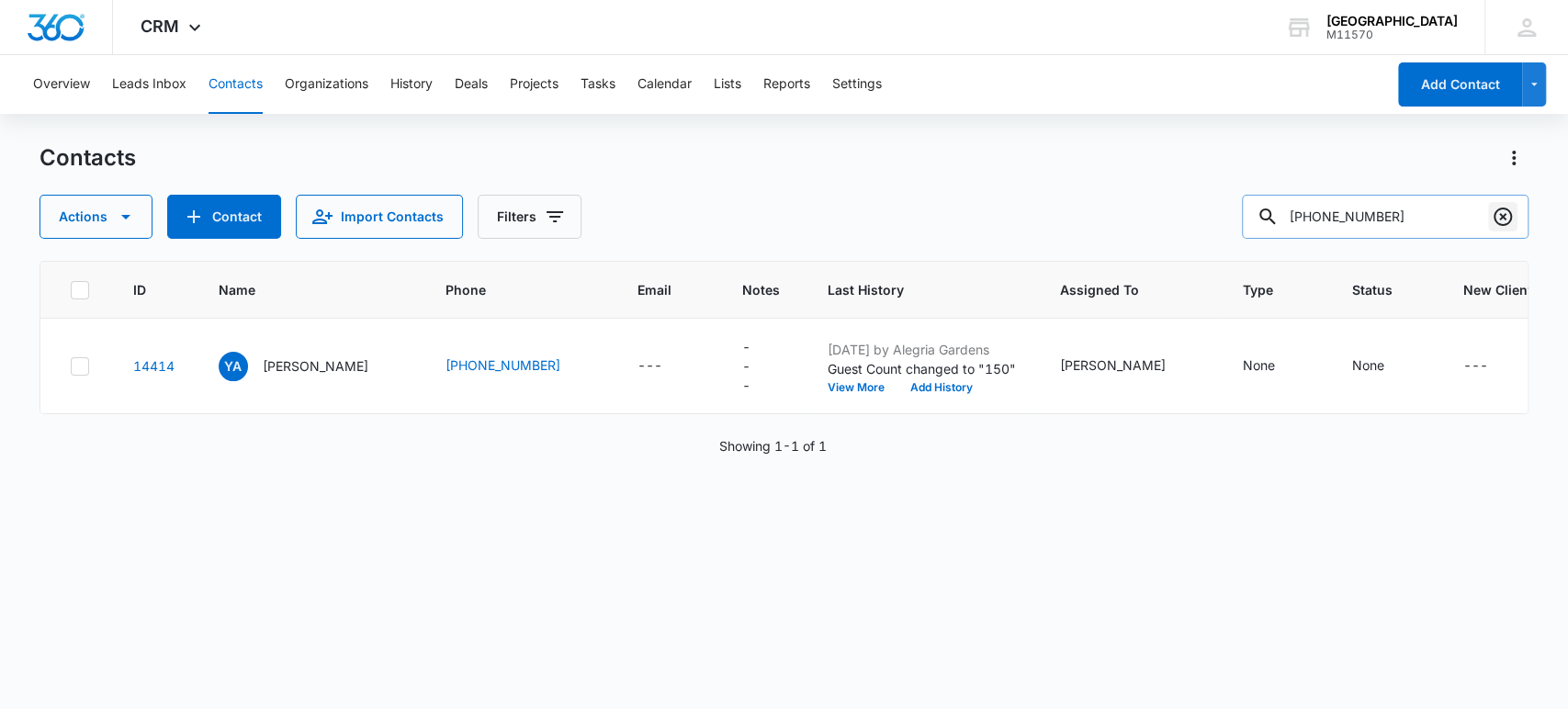
click at [1497, 216] on icon "Clear" at bounding box center [1502, 217] width 22 height 22
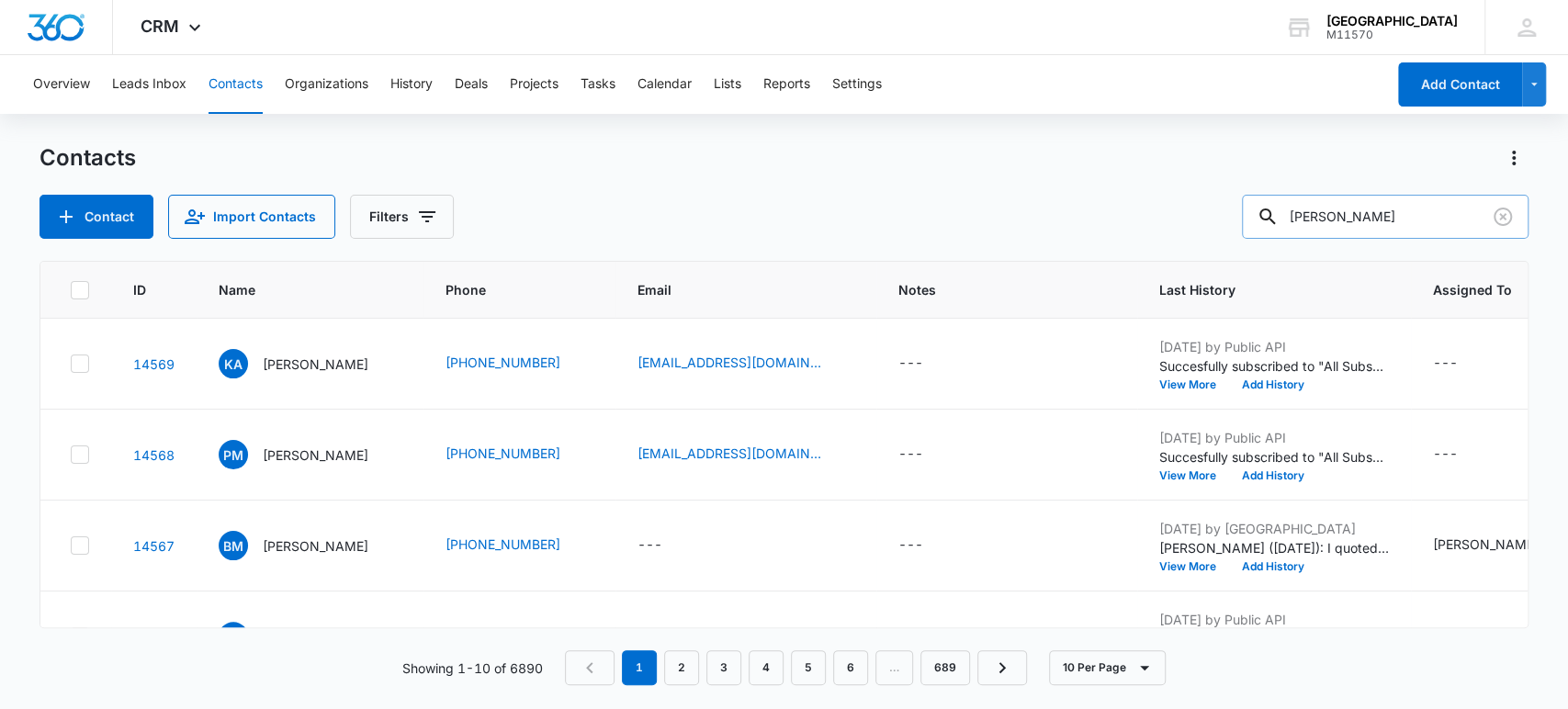
type input "[PERSON_NAME]"
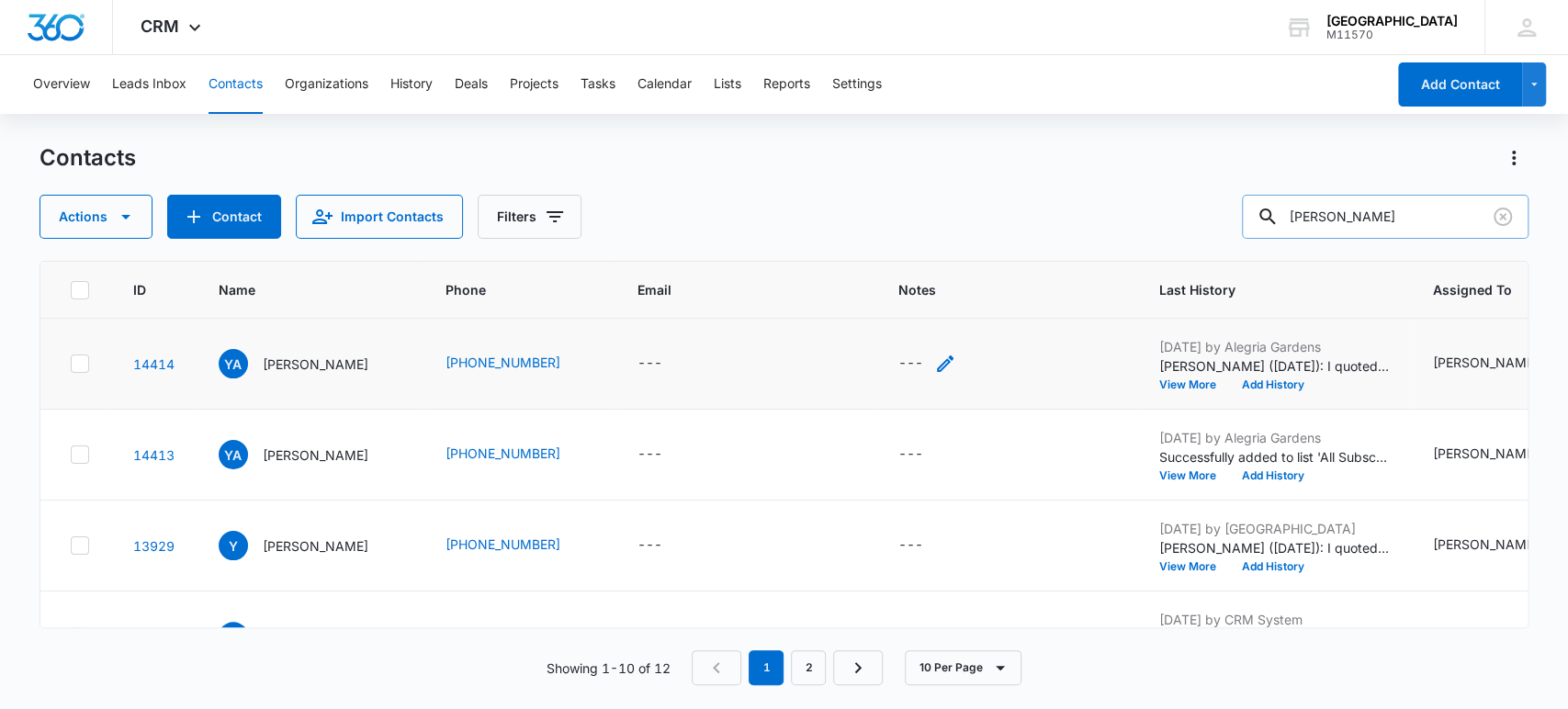
click at [937, 365] on icon "Notes - - Select to Edit Field" at bounding box center [945, 364] width 17 height 17
click at [823, 213] on textarea "Notes" at bounding box center [893, 215] width 218 height 104
type textarea "BOOKED W/[GEOGRAPHIC_DATA]!"
click at [969, 305] on button "Save" at bounding box center [975, 304] width 54 height 35
